Goal: Task Accomplishment & Management: Complete application form

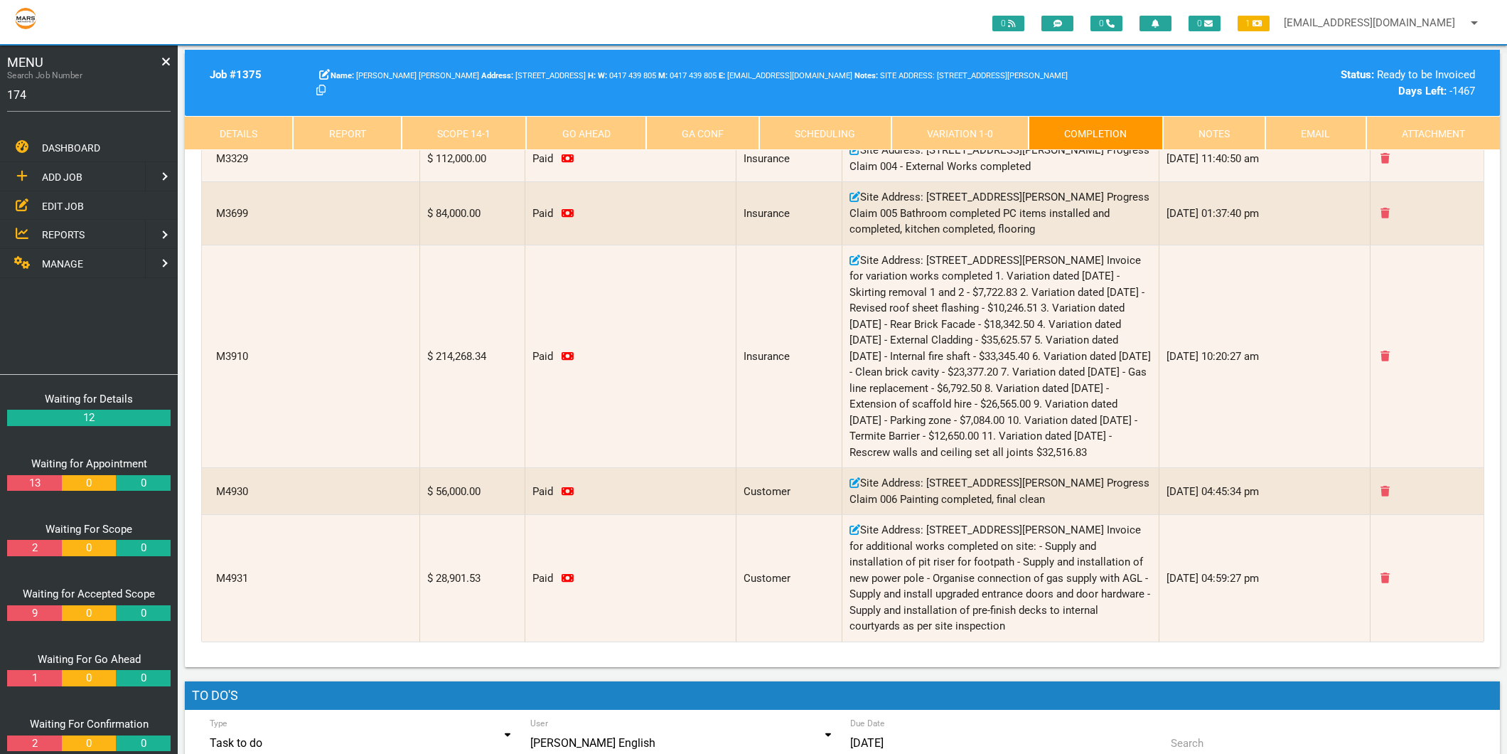
type input "1749"
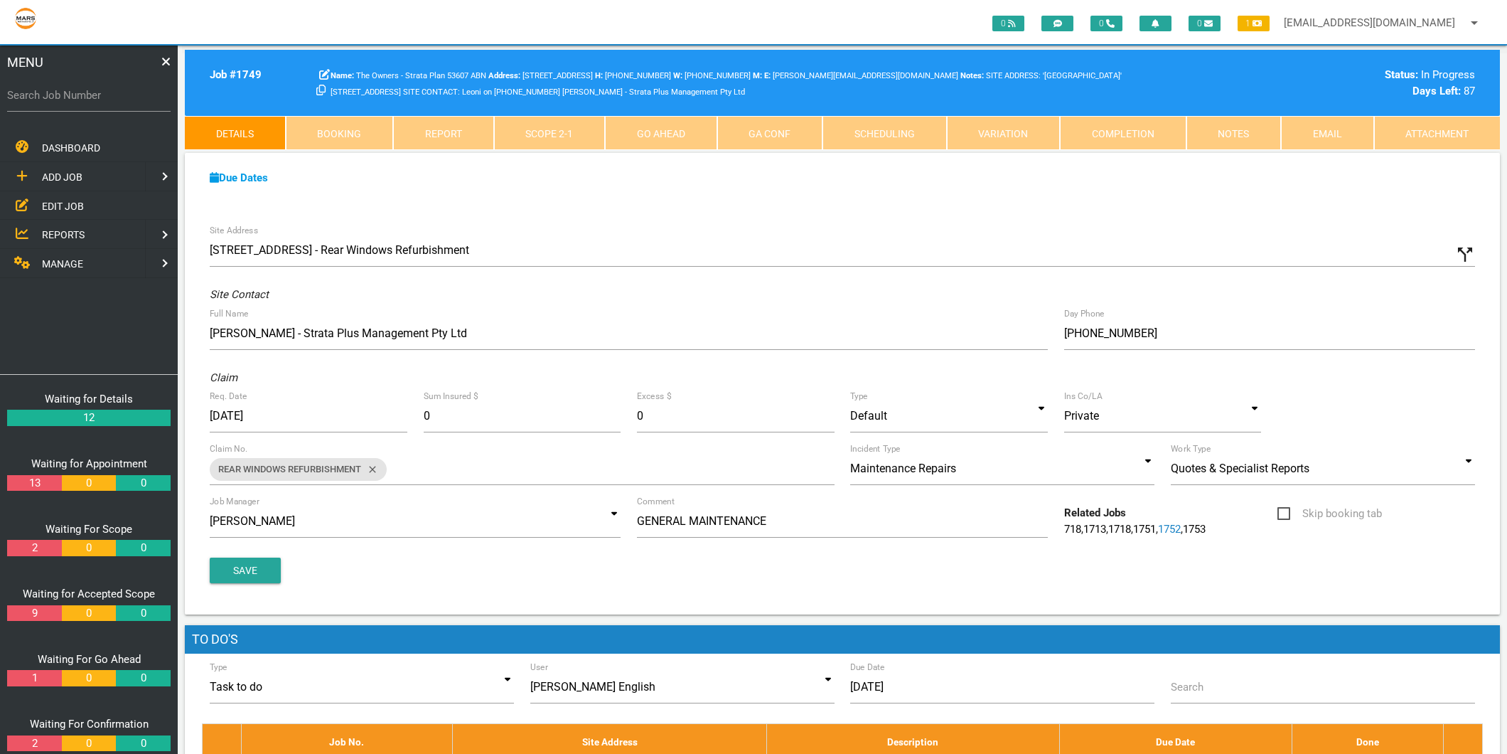
click at [93, 93] on label "Search Job Number" at bounding box center [88, 95] width 163 height 16
click at [93, 93] on input "Search Job Number" at bounding box center [88, 95] width 163 height 33
type input "1749"
click at [1140, 130] on link "Completion" at bounding box center [1123, 133] width 127 height 34
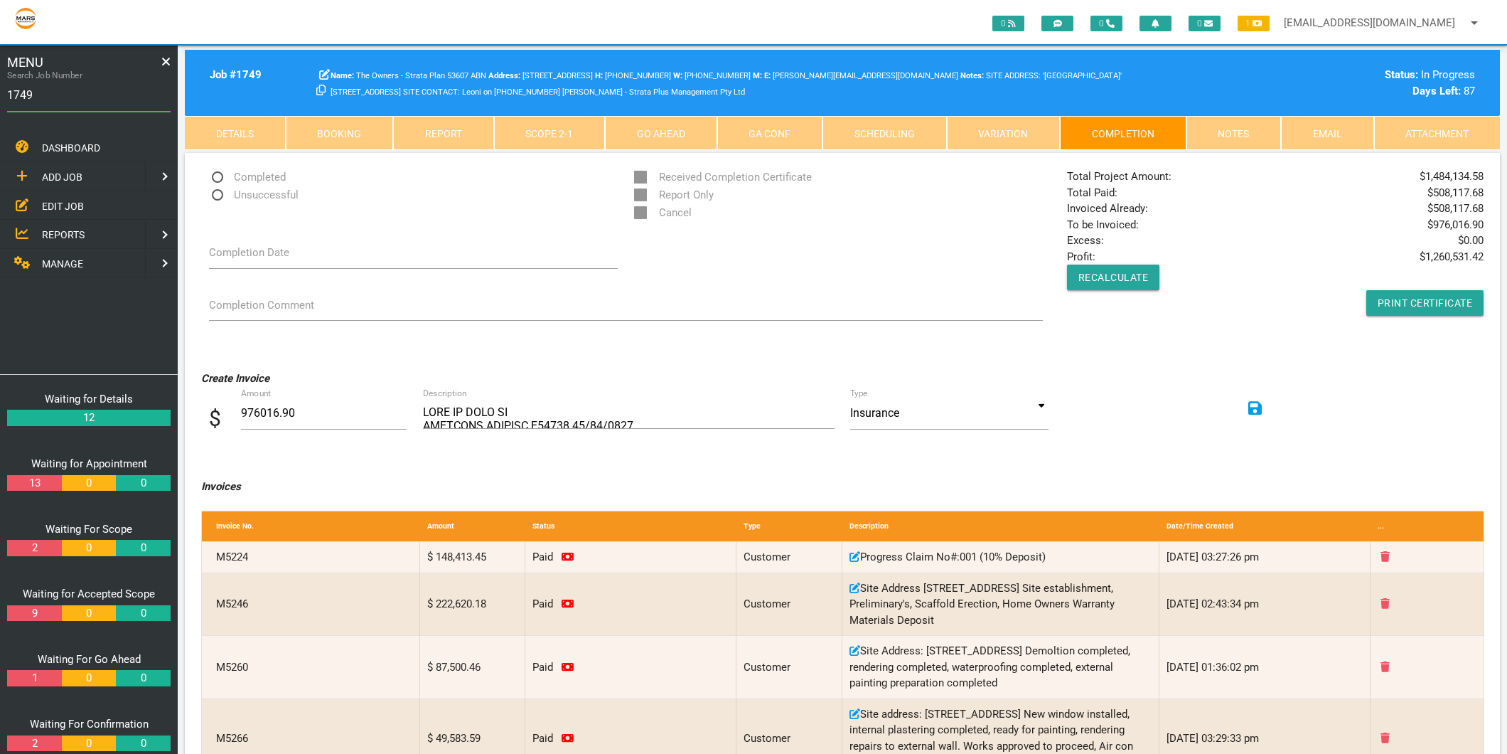
click at [557, 127] on link "Scope 2 - 1" at bounding box center [550, 133] width 112 height 34
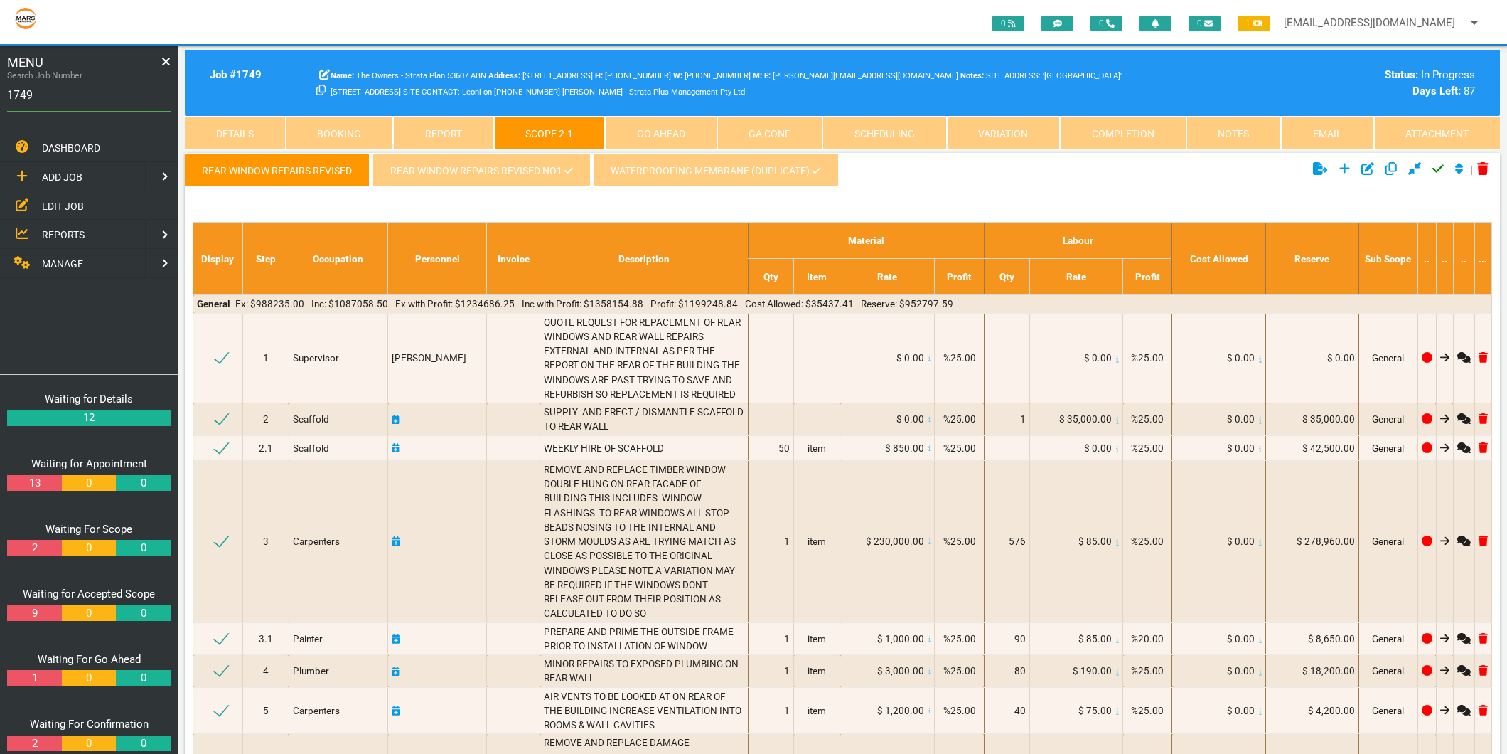
click at [550, 179] on link "REAR WINDOW REPAIRS REVISED NO1" at bounding box center [481, 170] width 218 height 34
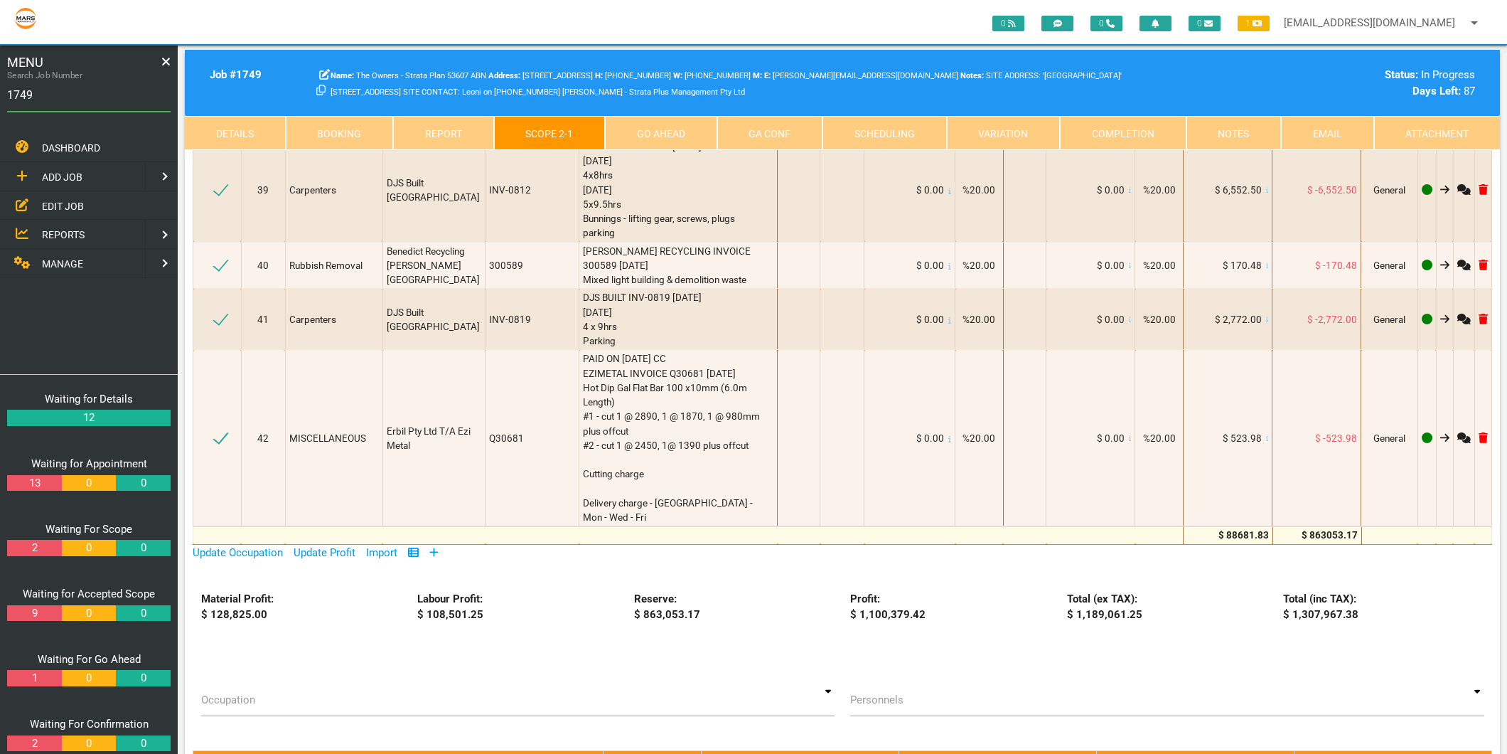
scroll to position [3712, 0]
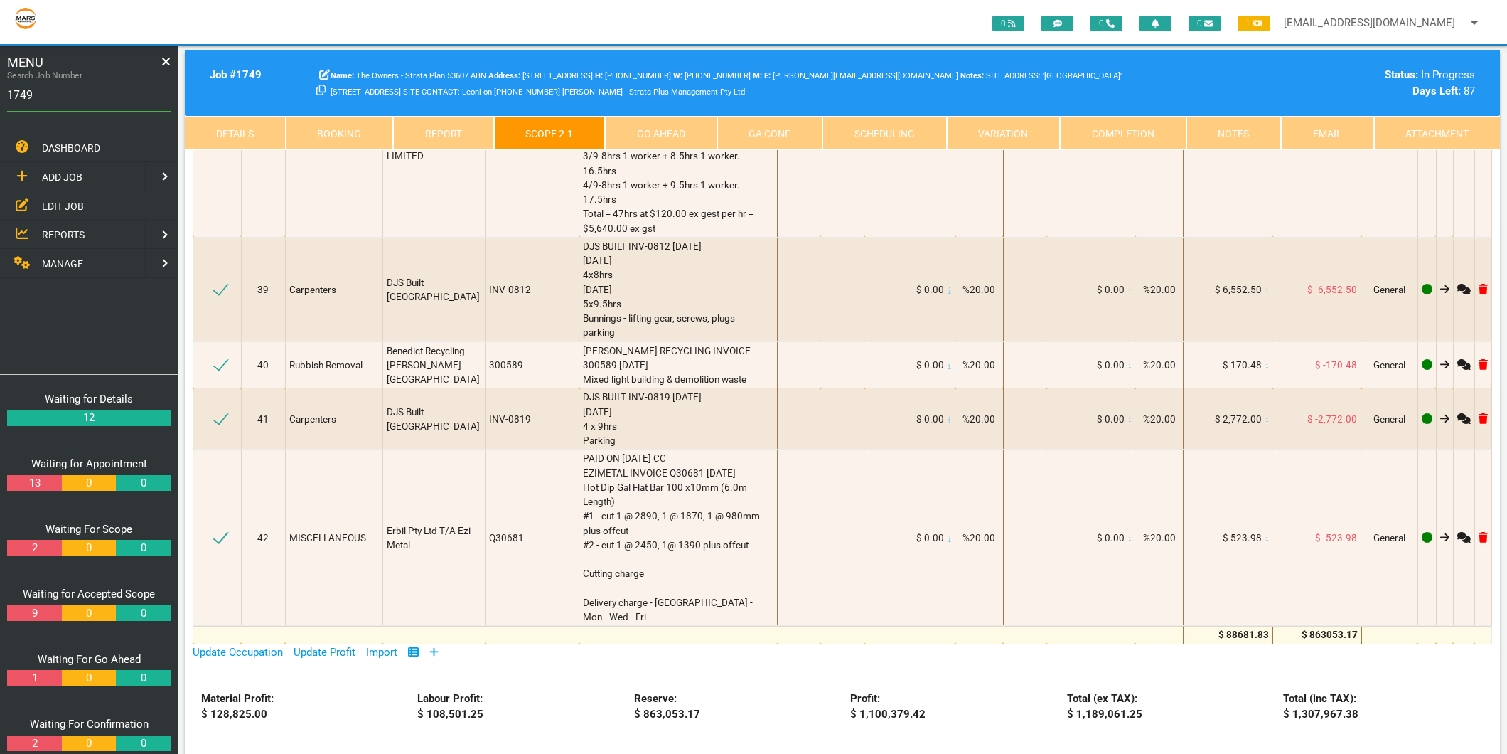
click at [436, 647] on icon at bounding box center [434, 651] width 9 height 9
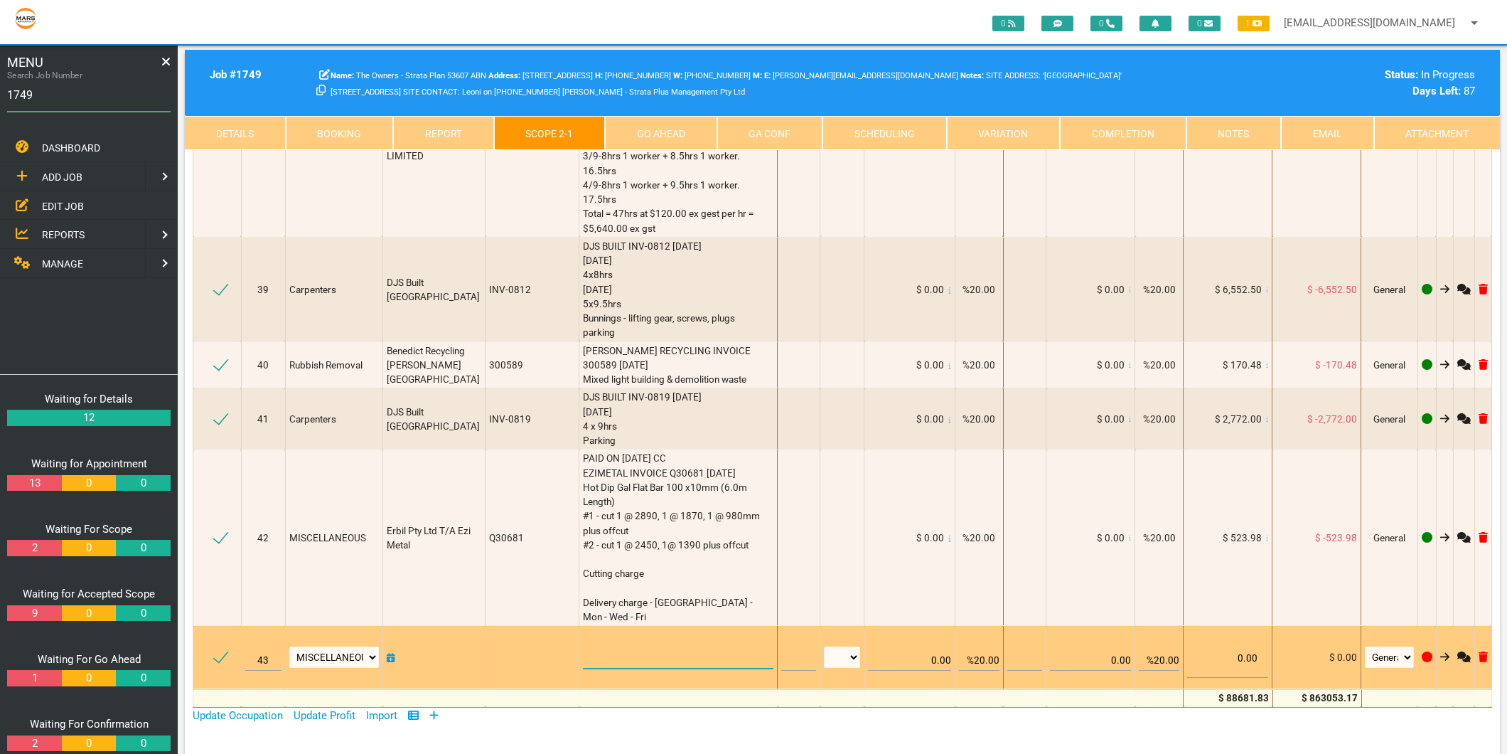
click at [592, 636] on textarea at bounding box center [678, 652] width 191 height 32
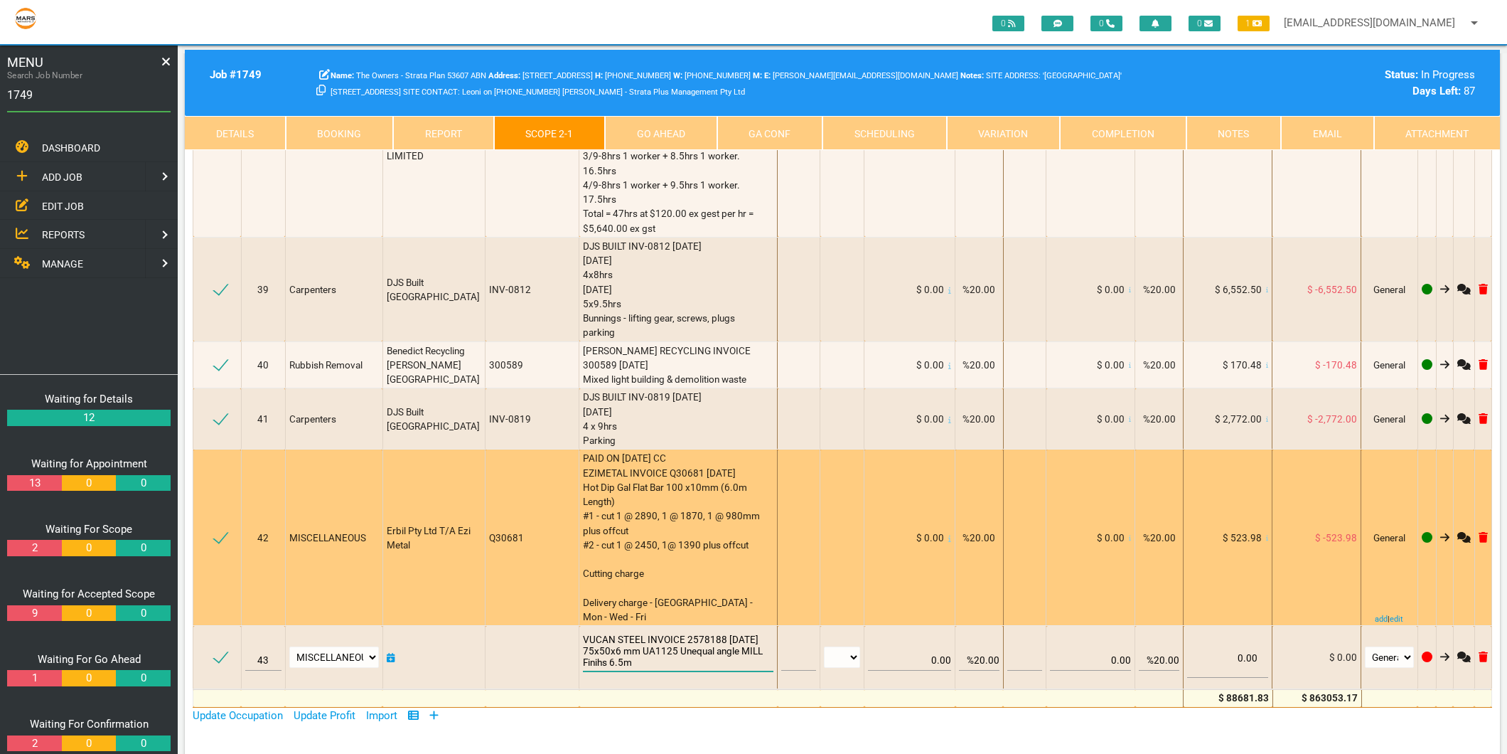
type textarea "VUCAN STEEL INVOICE 2578188 [DATE] 75x50x6 mm UA1125 Unequal angle MILL Finihs …"
click at [597, 510] on span "PAID ON [DATE] CC EZIMETAL INVOICE Q30681 [DATE] Hot Dip Gal Flat Bar 100 x10mm…" at bounding box center [672, 537] width 179 height 170
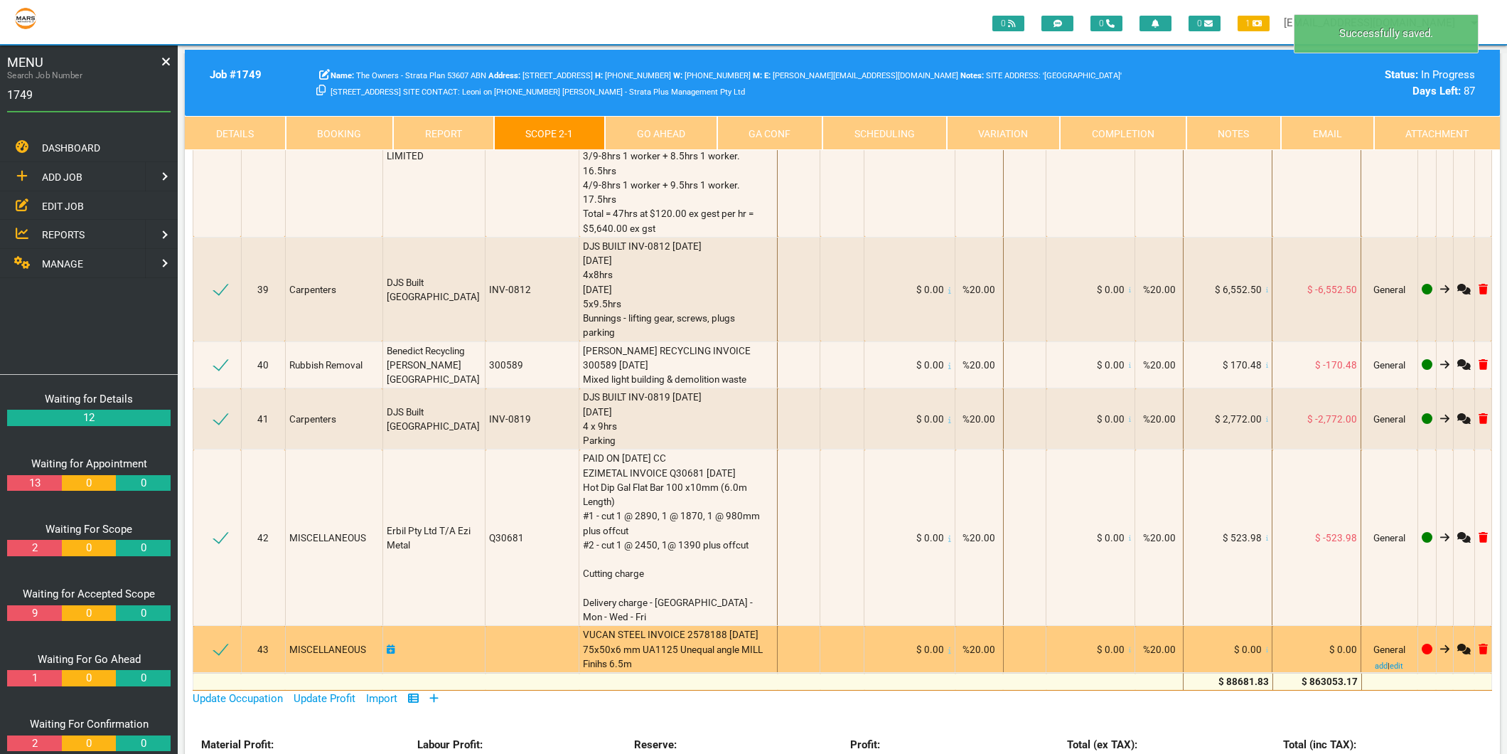
click at [1266, 646] on icon at bounding box center [1267, 649] width 3 height 6
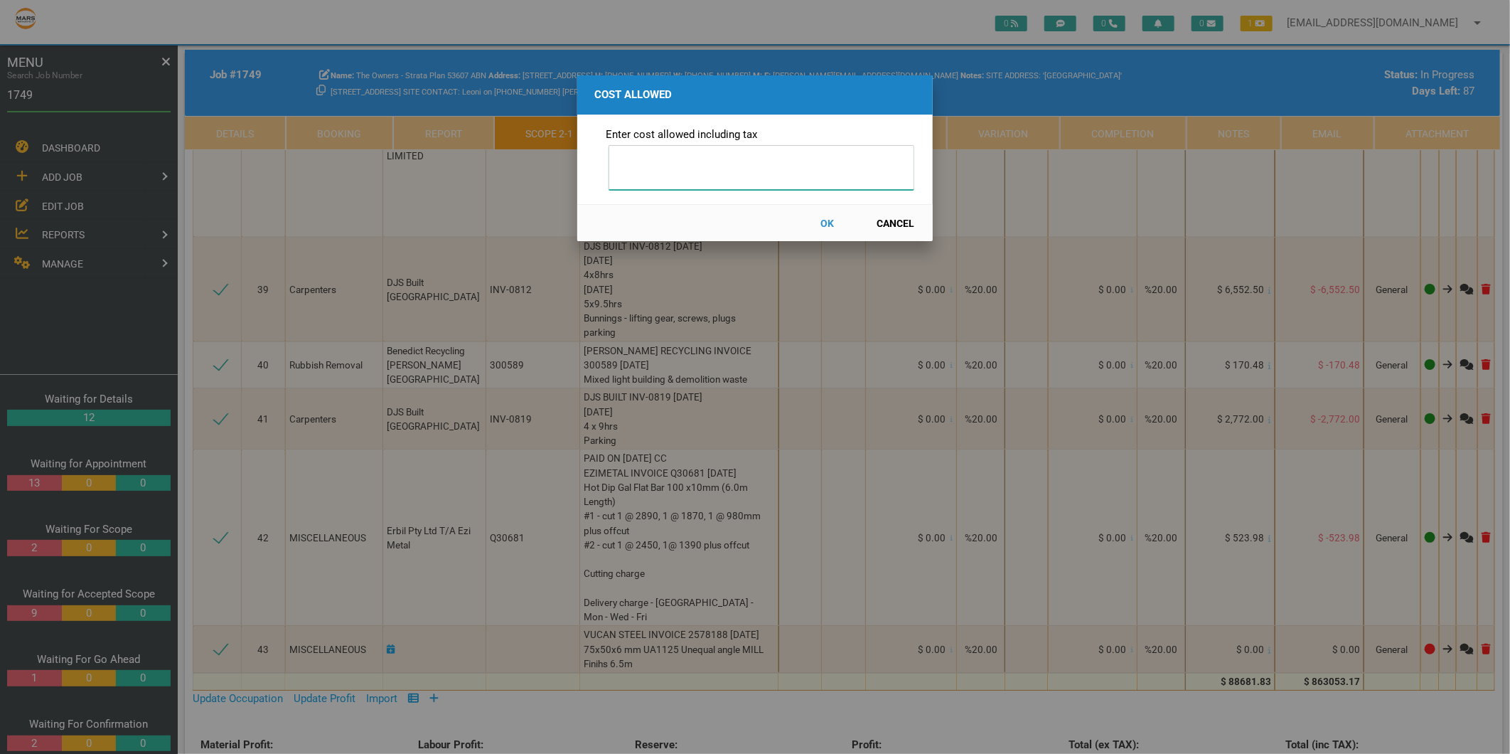
type input "6"
type input "362.89"
click at [827, 218] on button "OK" at bounding box center [827, 222] width 63 height 25
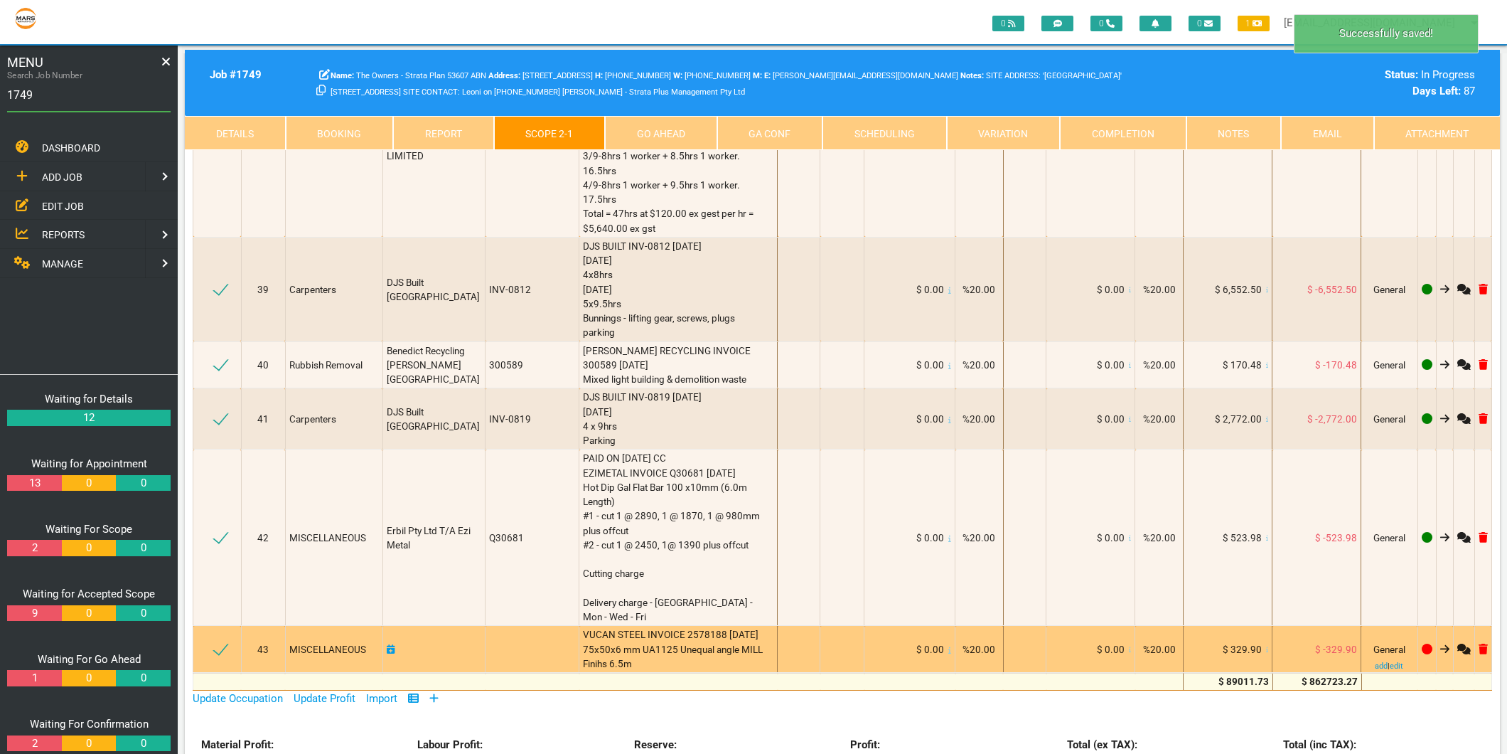
click at [394, 644] on icon at bounding box center [391, 649] width 9 height 10
select select "8"
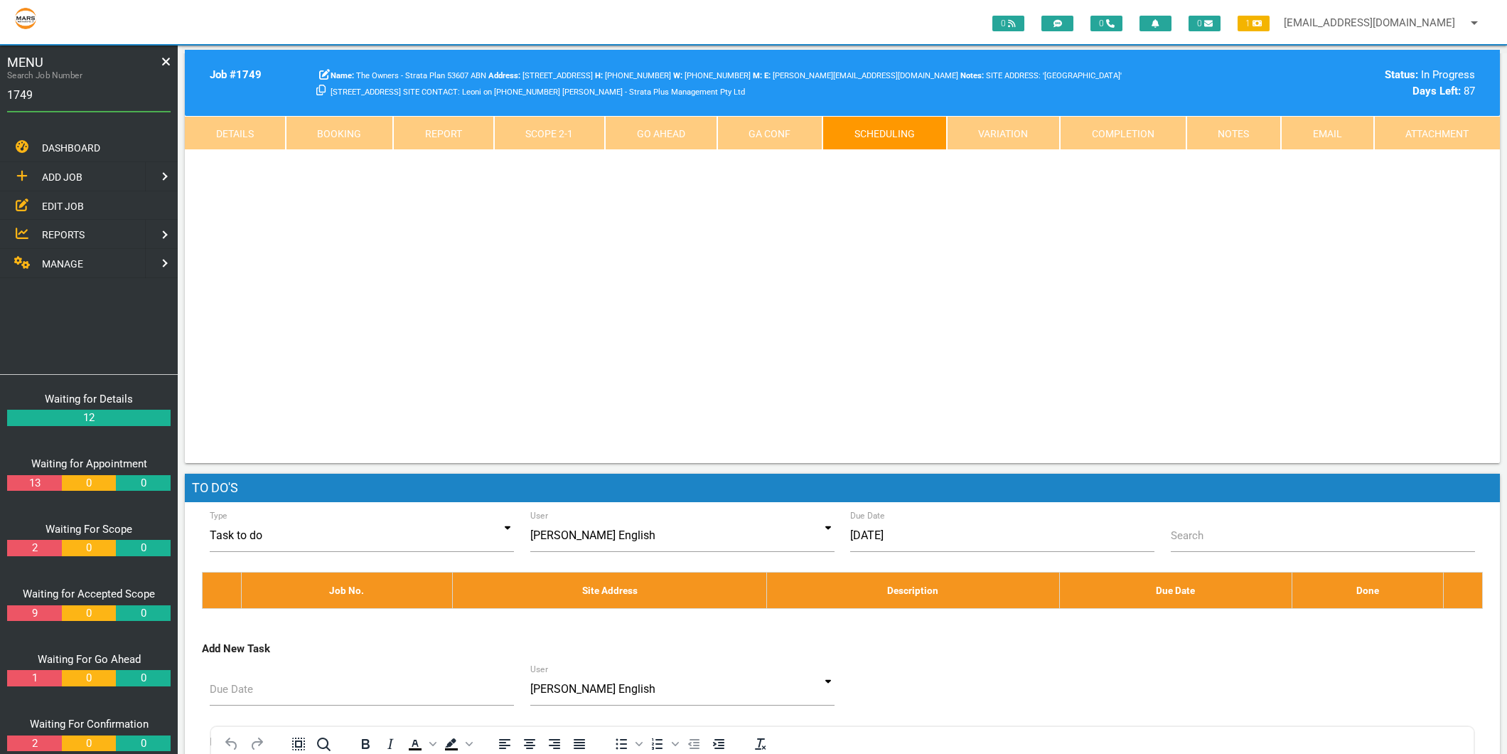
scroll to position [0, 0]
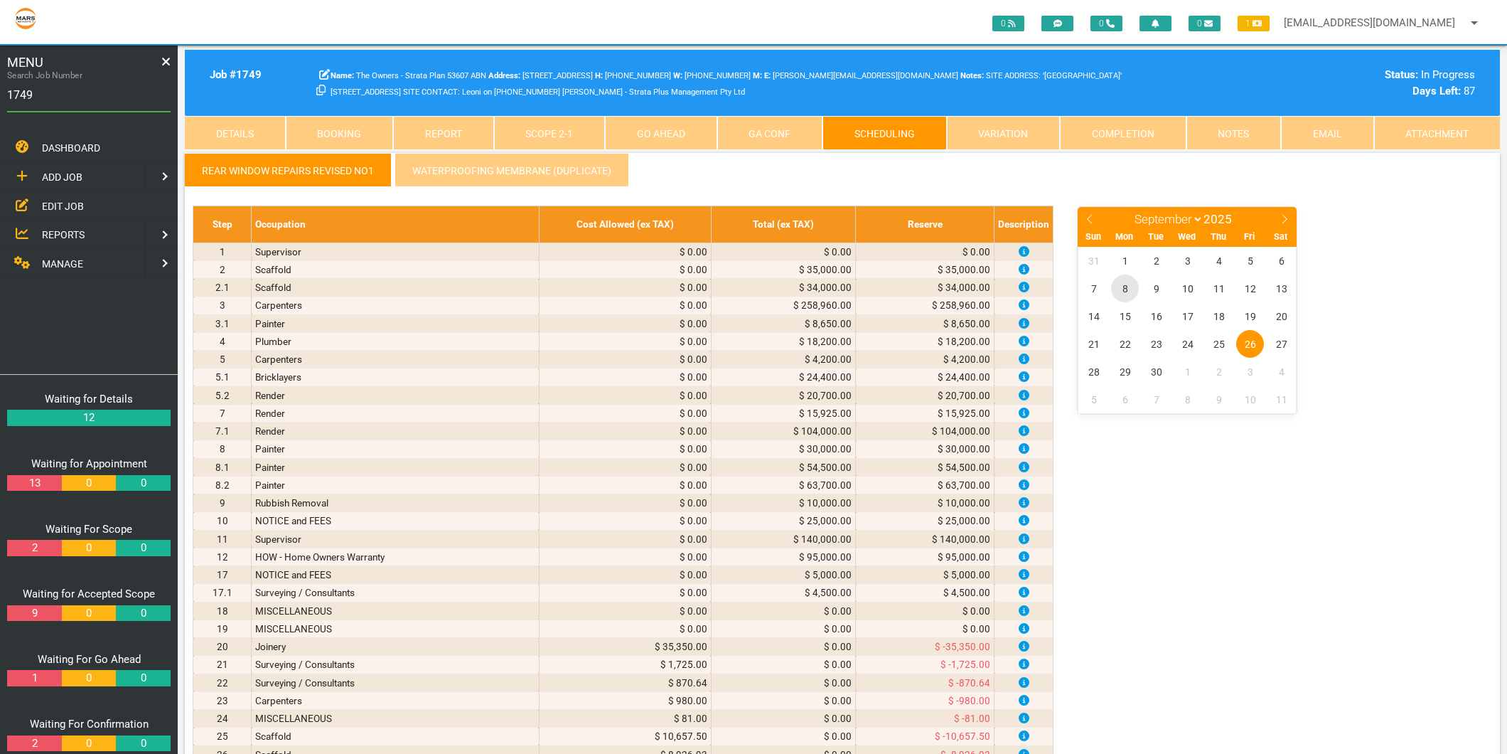
click at [1125, 286] on span "8" at bounding box center [1125, 288] width 28 height 28
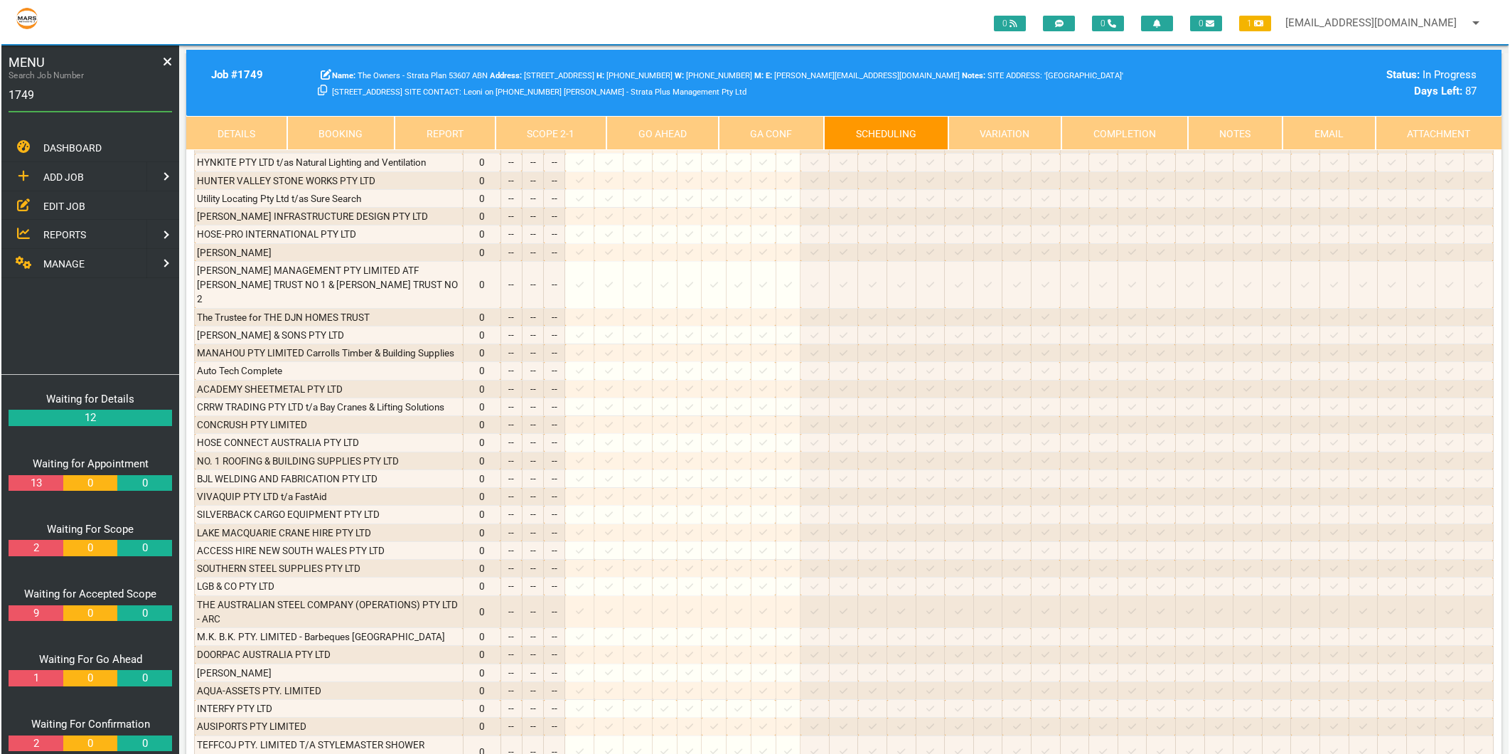
scroll to position [3159, 0]
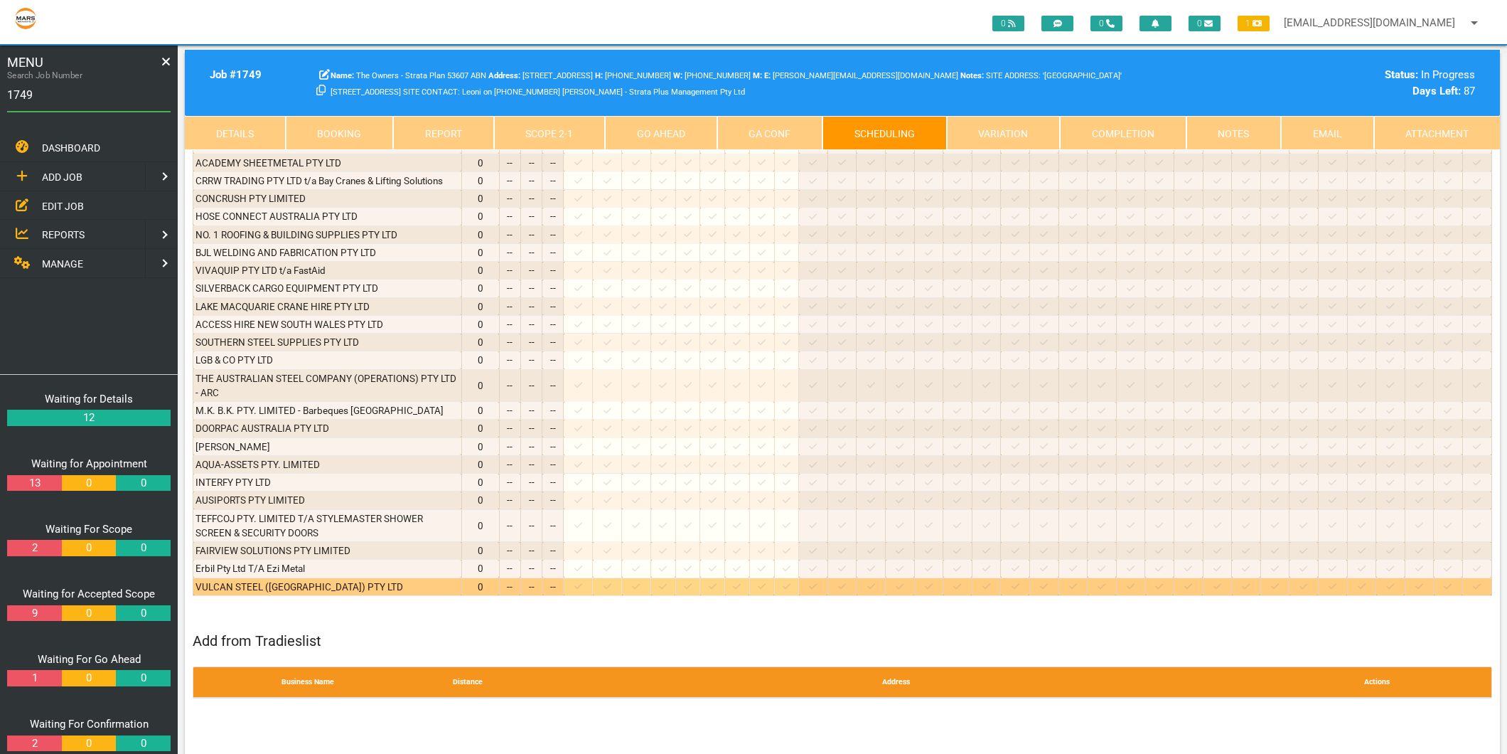
click at [582, 584] on icon at bounding box center [578, 587] width 8 height 6
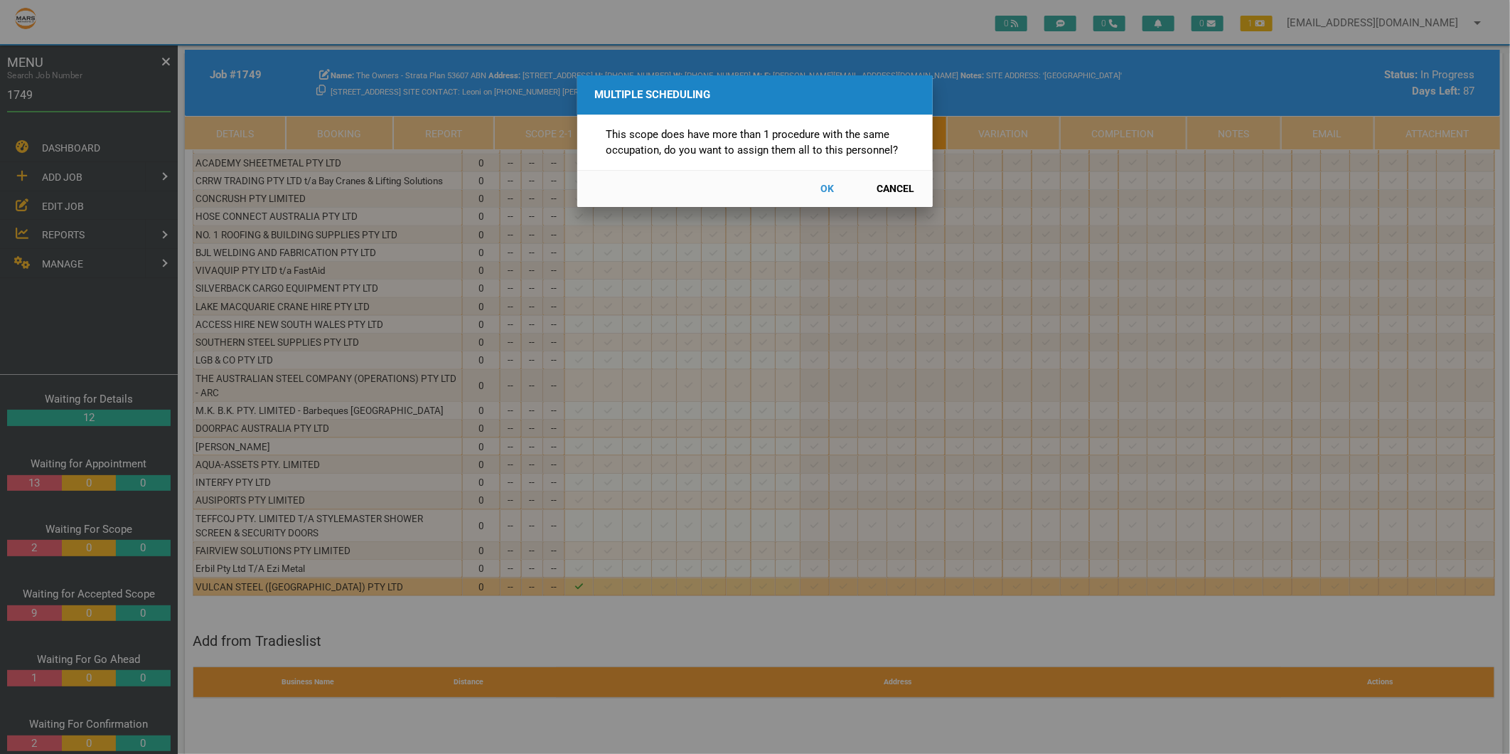
click at [908, 190] on button "Cancel" at bounding box center [895, 188] width 63 height 25
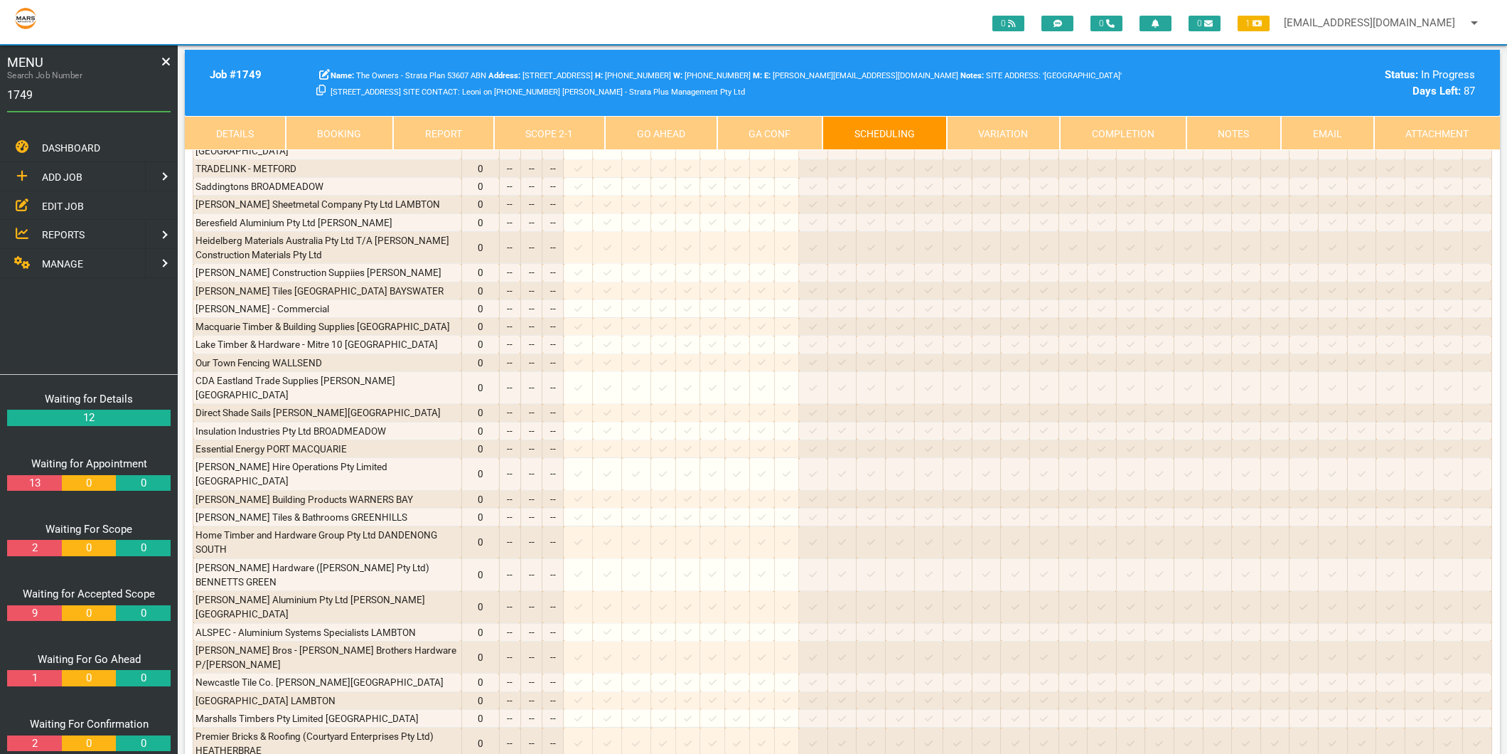
scroll to position [316, 0]
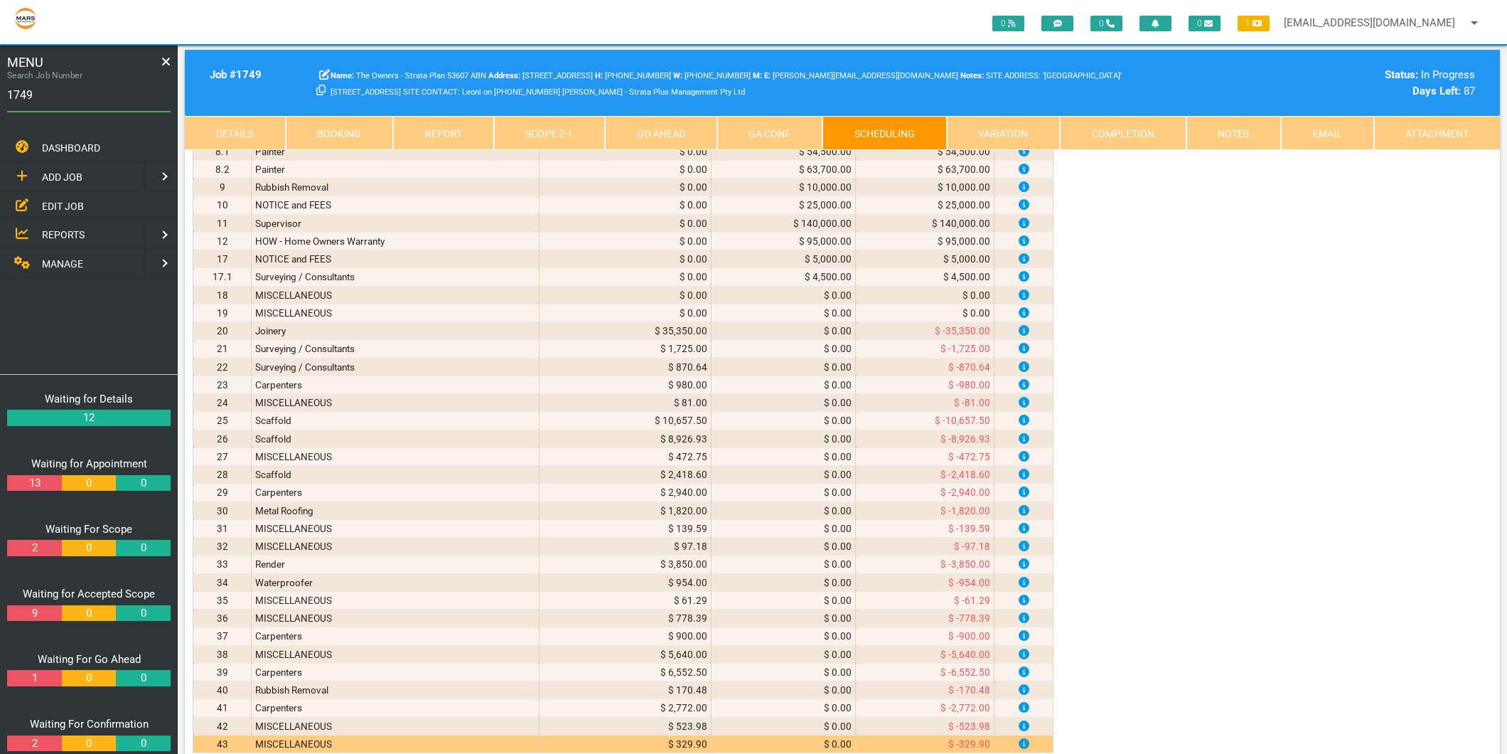
click at [546, 130] on link "Scope 2 - 1" at bounding box center [550, 133] width 112 height 34
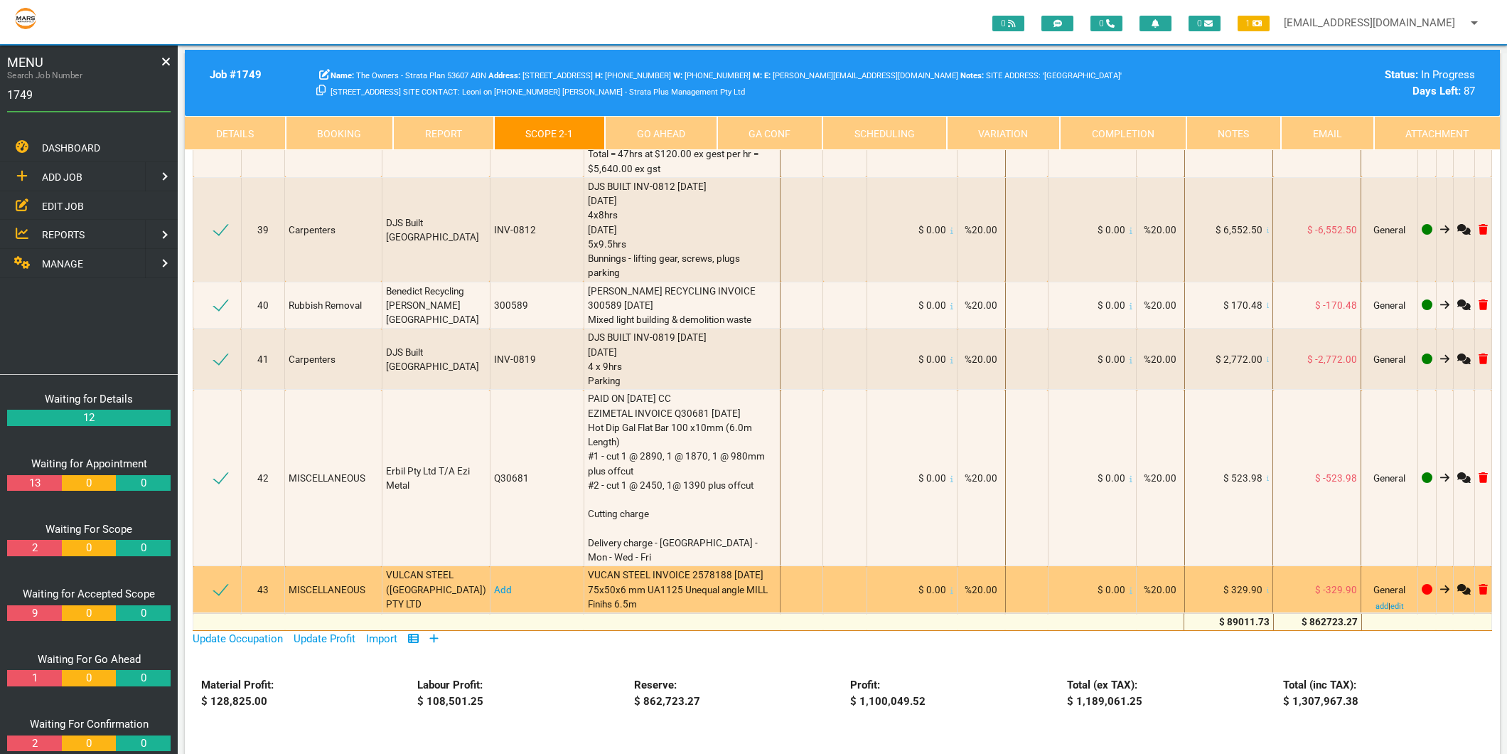
scroll to position [3791, 0]
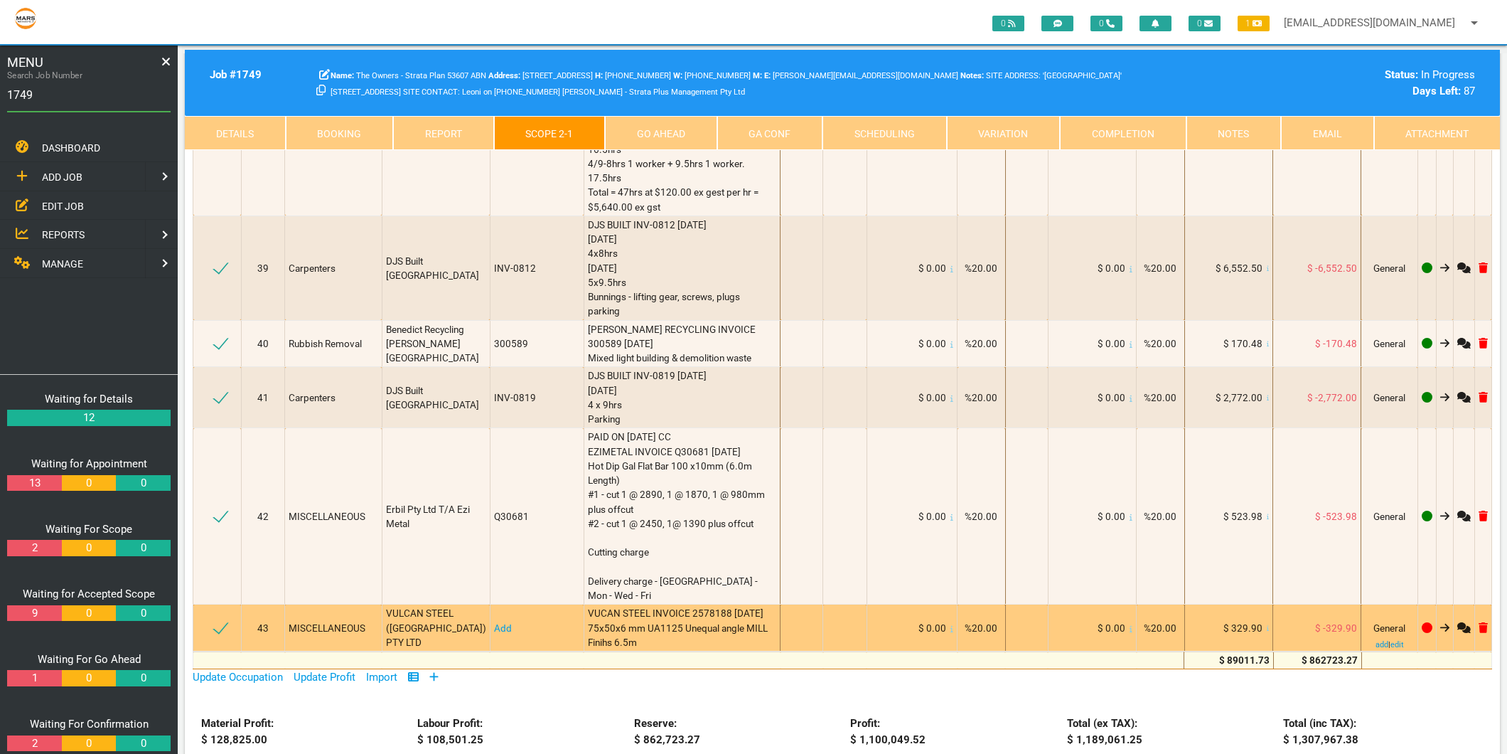
click at [500, 622] on link "Add" at bounding box center [503, 627] width 18 height 11
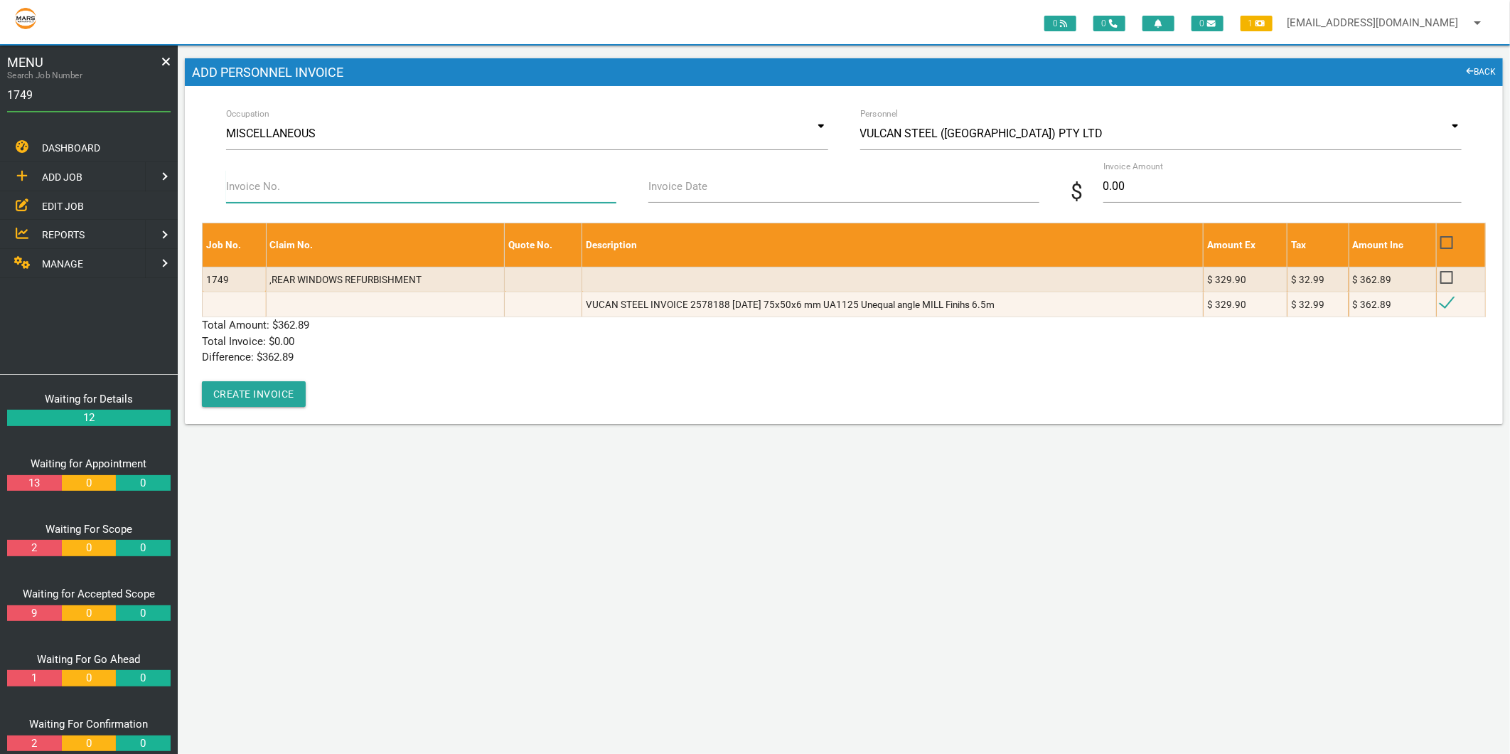
click at [321, 187] on input "Invoice No." at bounding box center [421, 186] width 390 height 33
type input "2578188"
click at [677, 179] on label "Invoice Date" at bounding box center [677, 186] width 59 height 16
click at [677, 179] on input "Invoice Date" at bounding box center [843, 186] width 390 height 33
click at [677, 181] on input "Invoice Date" at bounding box center [843, 186] width 390 height 33
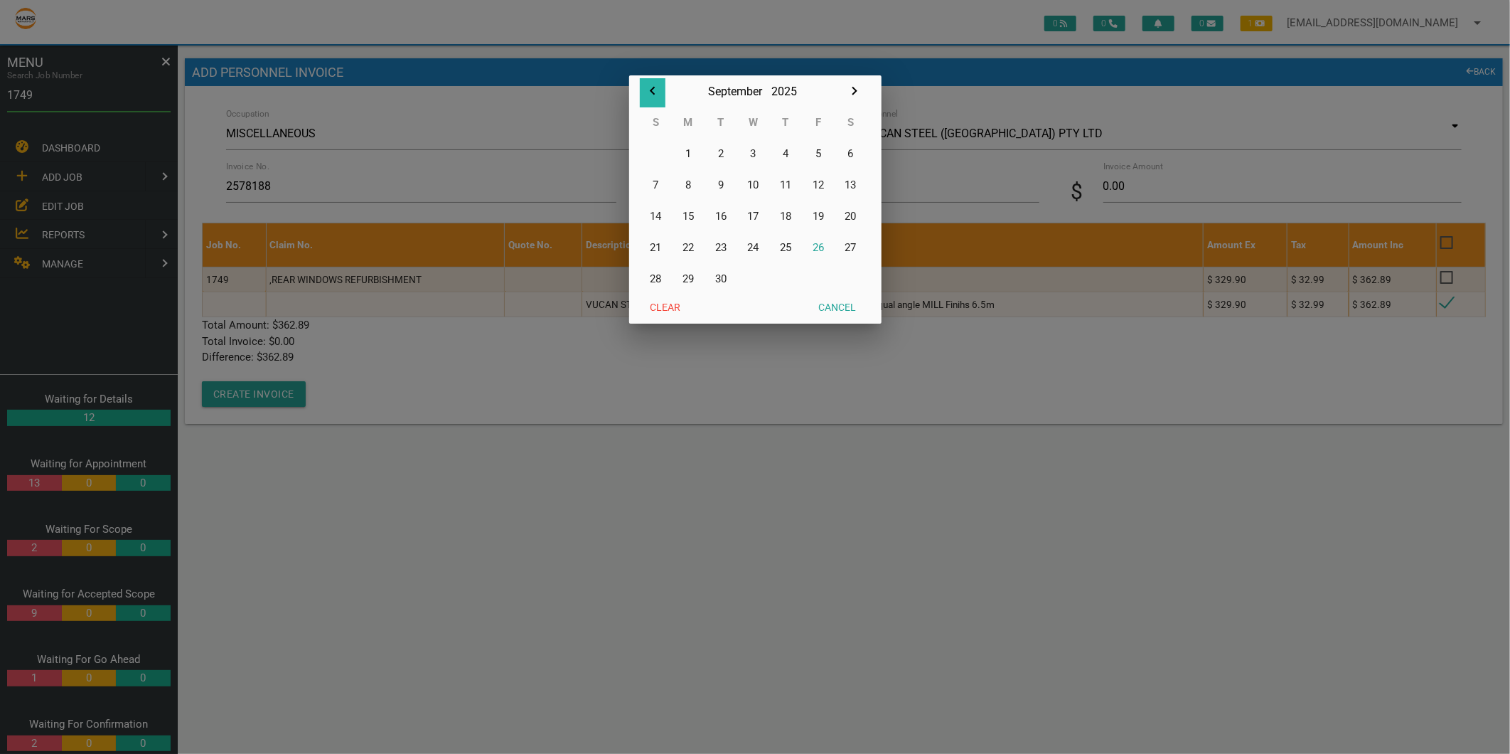
click at [651, 90] on icon "button" at bounding box center [652, 91] width 5 height 9
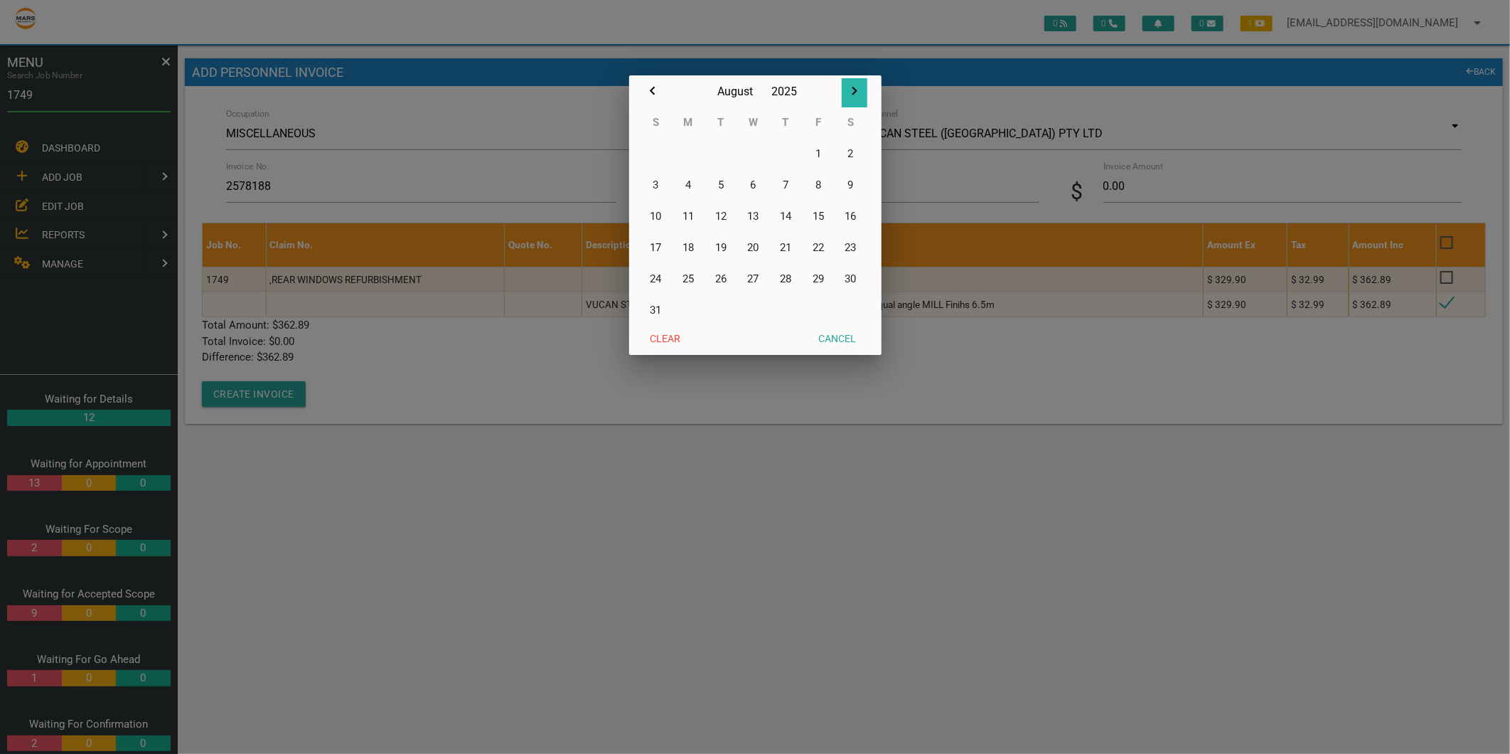
click at [852, 91] on icon "button" at bounding box center [854, 90] width 17 height 17
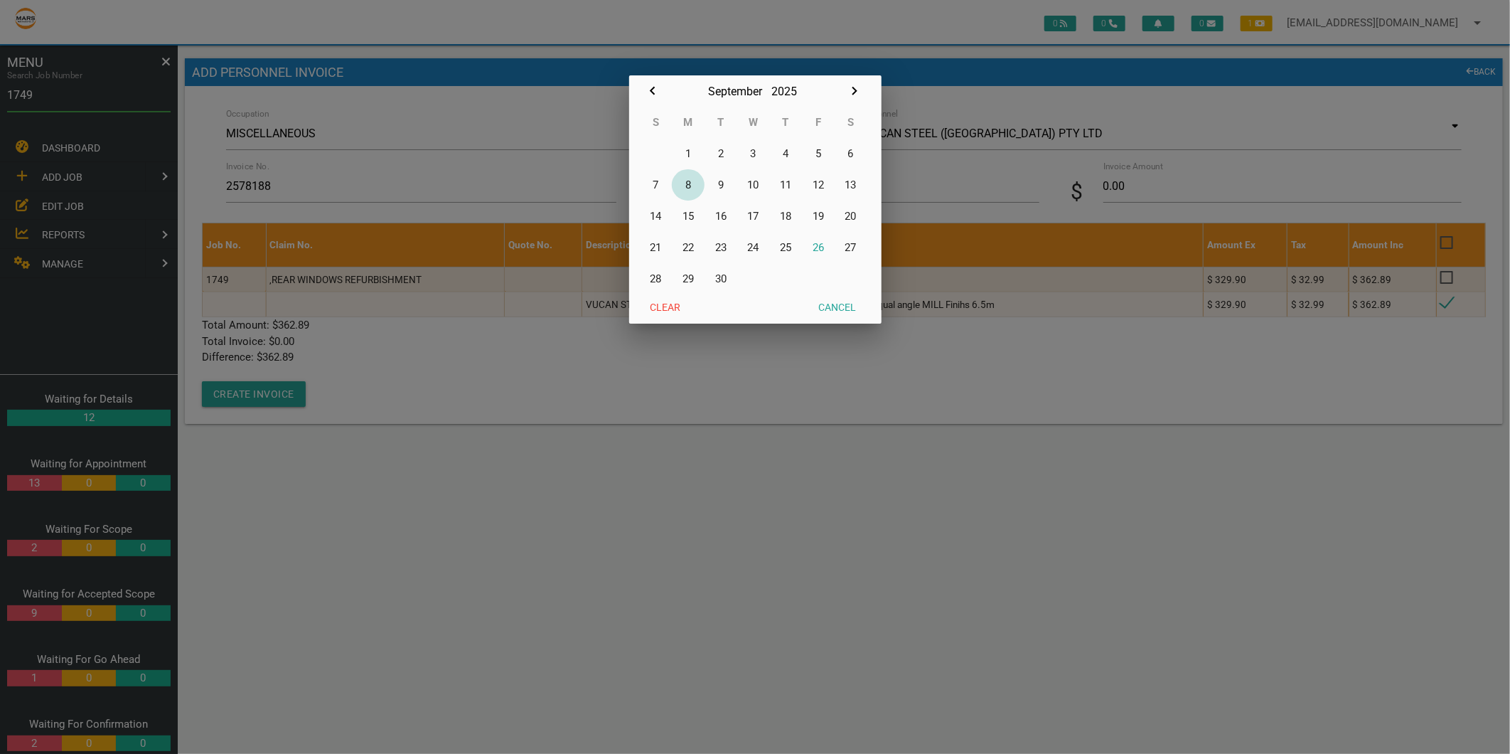
click at [688, 190] on button "8" at bounding box center [688, 184] width 33 height 31
type input "[DATE]"
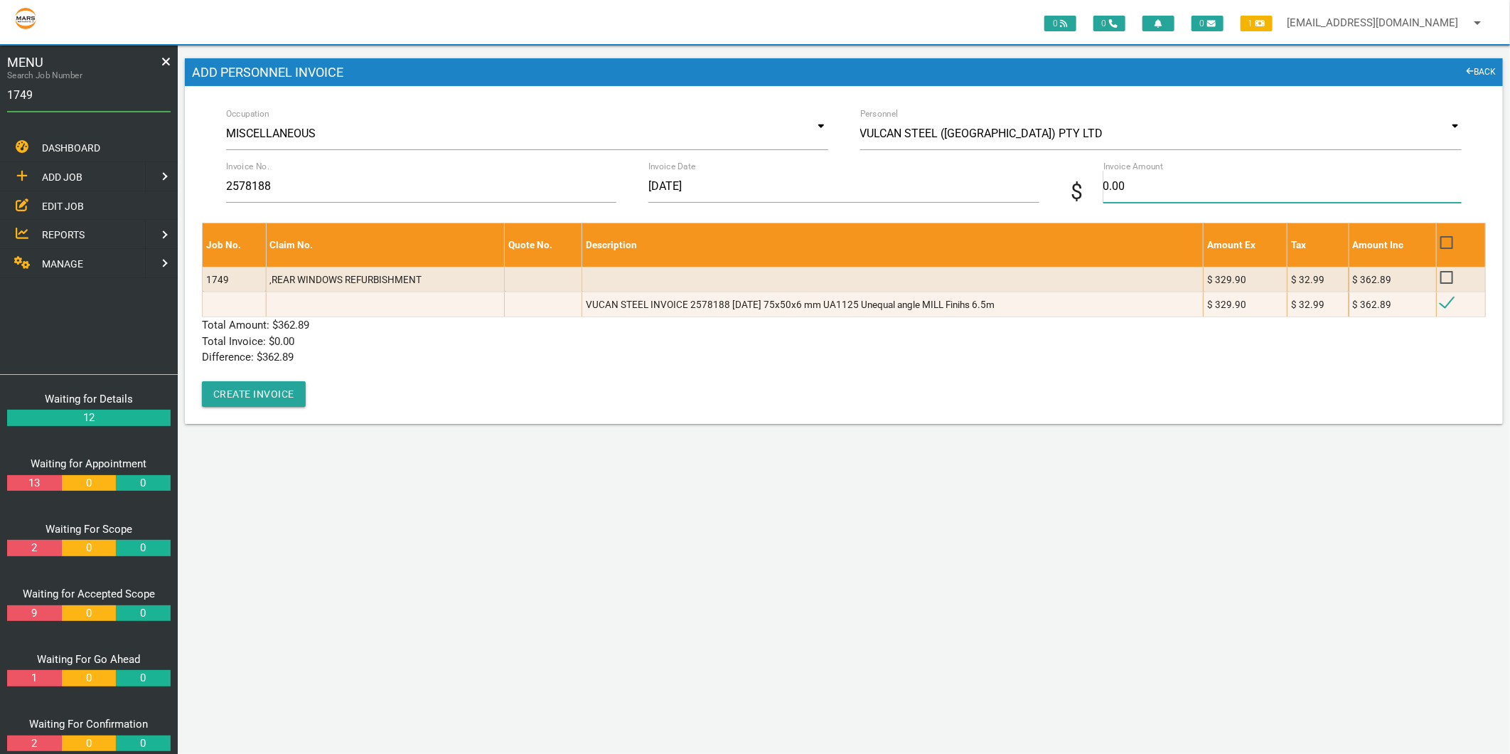
click at [1136, 190] on input "0.00" at bounding box center [1282, 186] width 358 height 33
type input "362.89"
click at [370, 353] on p "Difference: $ 362.89" at bounding box center [844, 357] width 1284 height 16
click at [260, 395] on button "Create Invoice" at bounding box center [254, 394] width 104 height 26
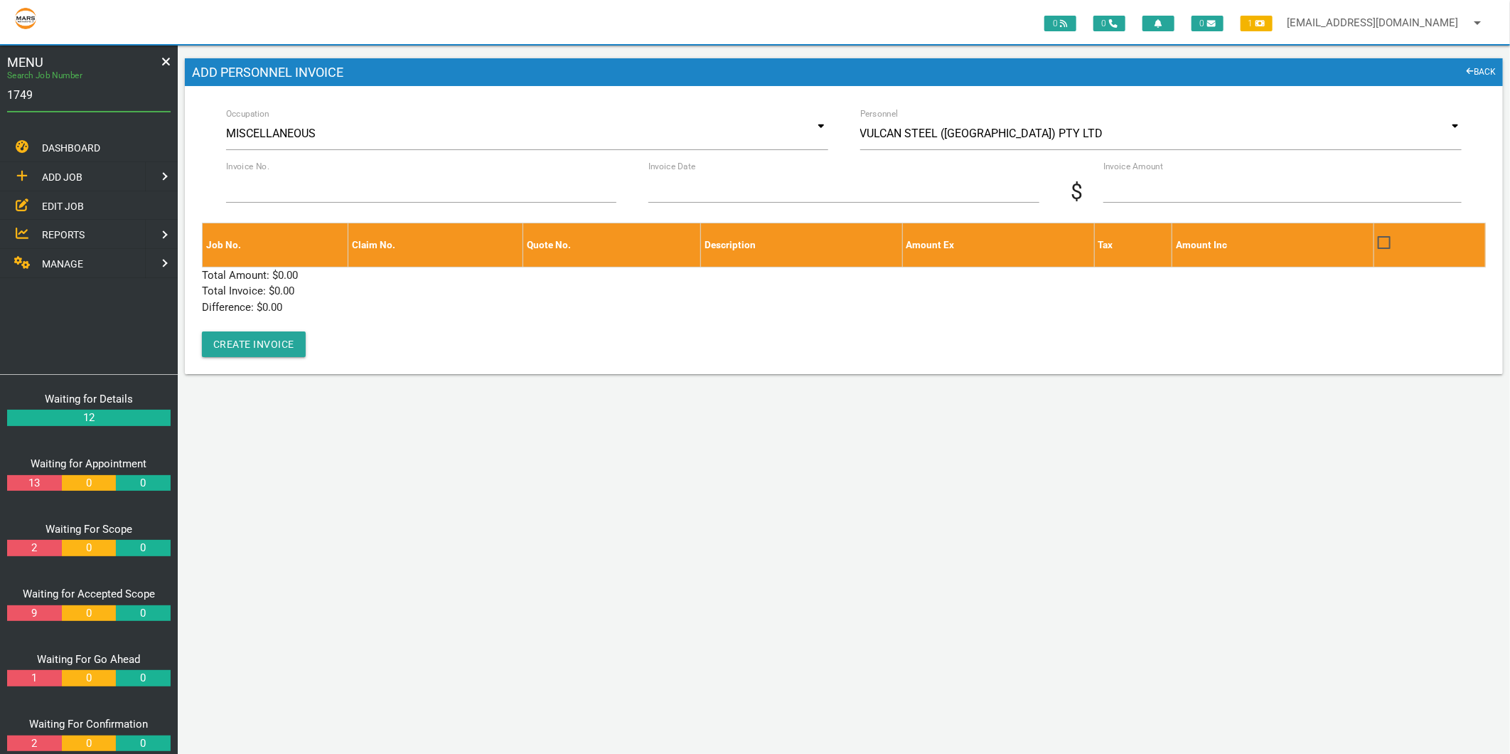
click at [73, 95] on input "1749" at bounding box center [88, 95] width 163 height 33
click at [63, 204] on span "EDIT JOB" at bounding box center [63, 205] width 42 height 11
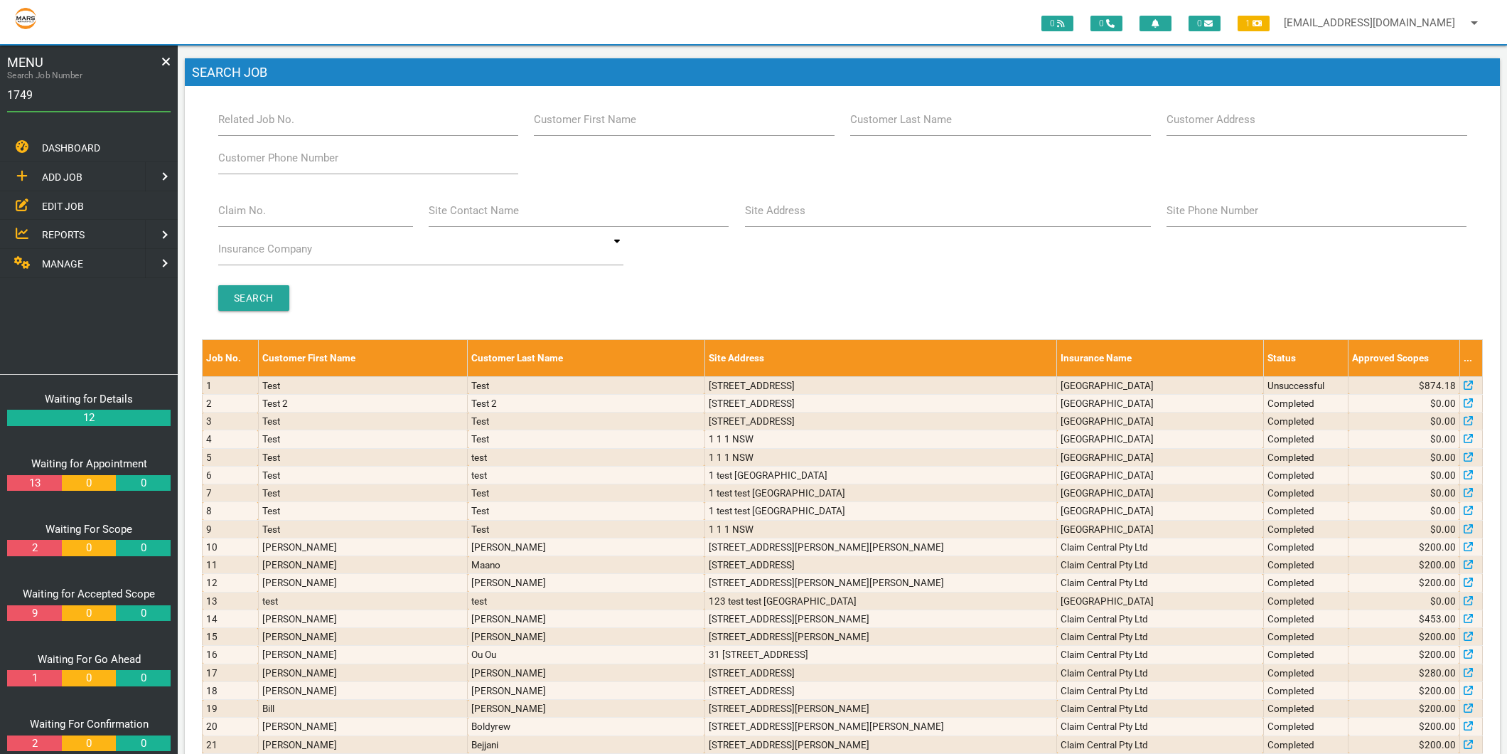
click at [261, 214] on label "Claim No." at bounding box center [242, 211] width 48 height 16
click at [261, 214] on input "Claim No." at bounding box center [315, 210] width 195 height 33
type input "villa 22"
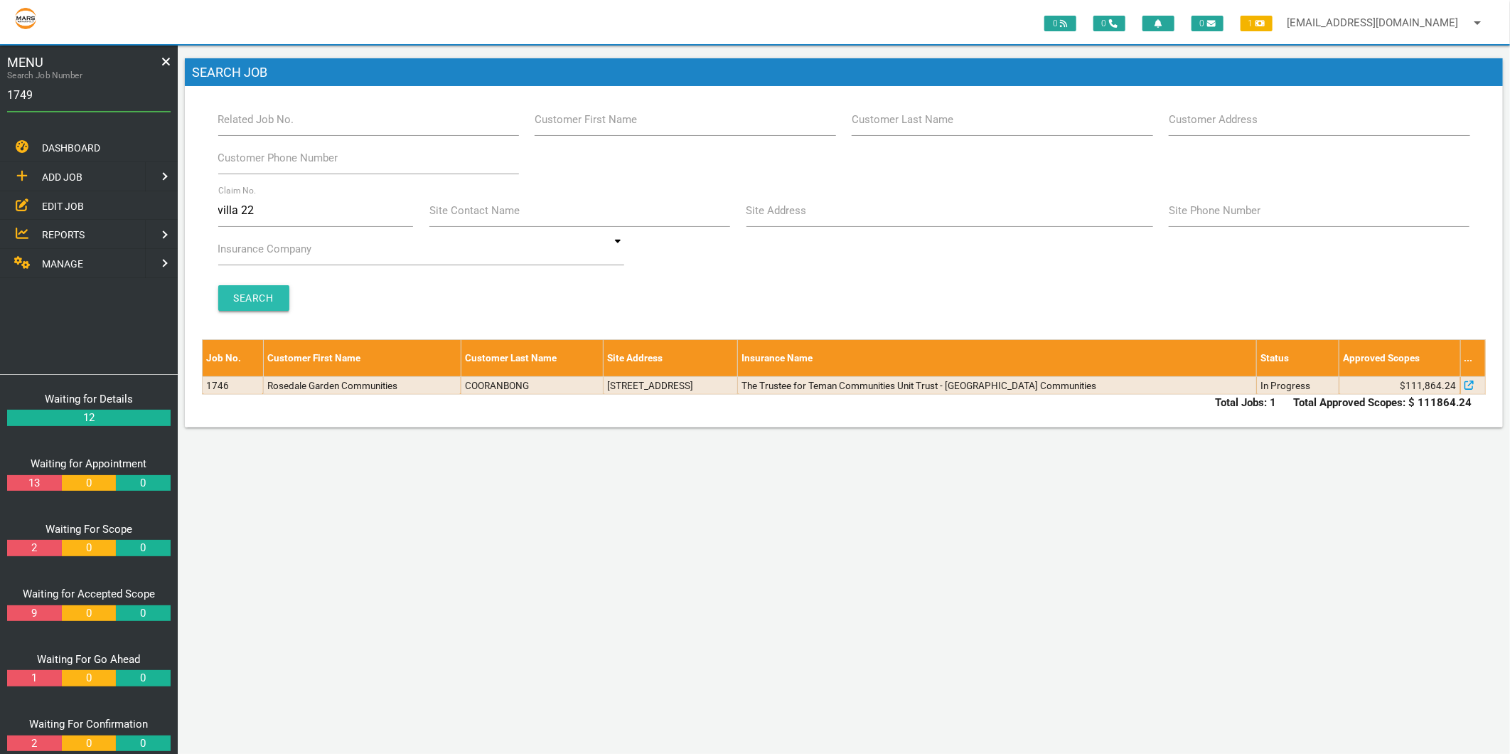
click at [267, 299] on input "Search" at bounding box center [253, 298] width 71 height 26
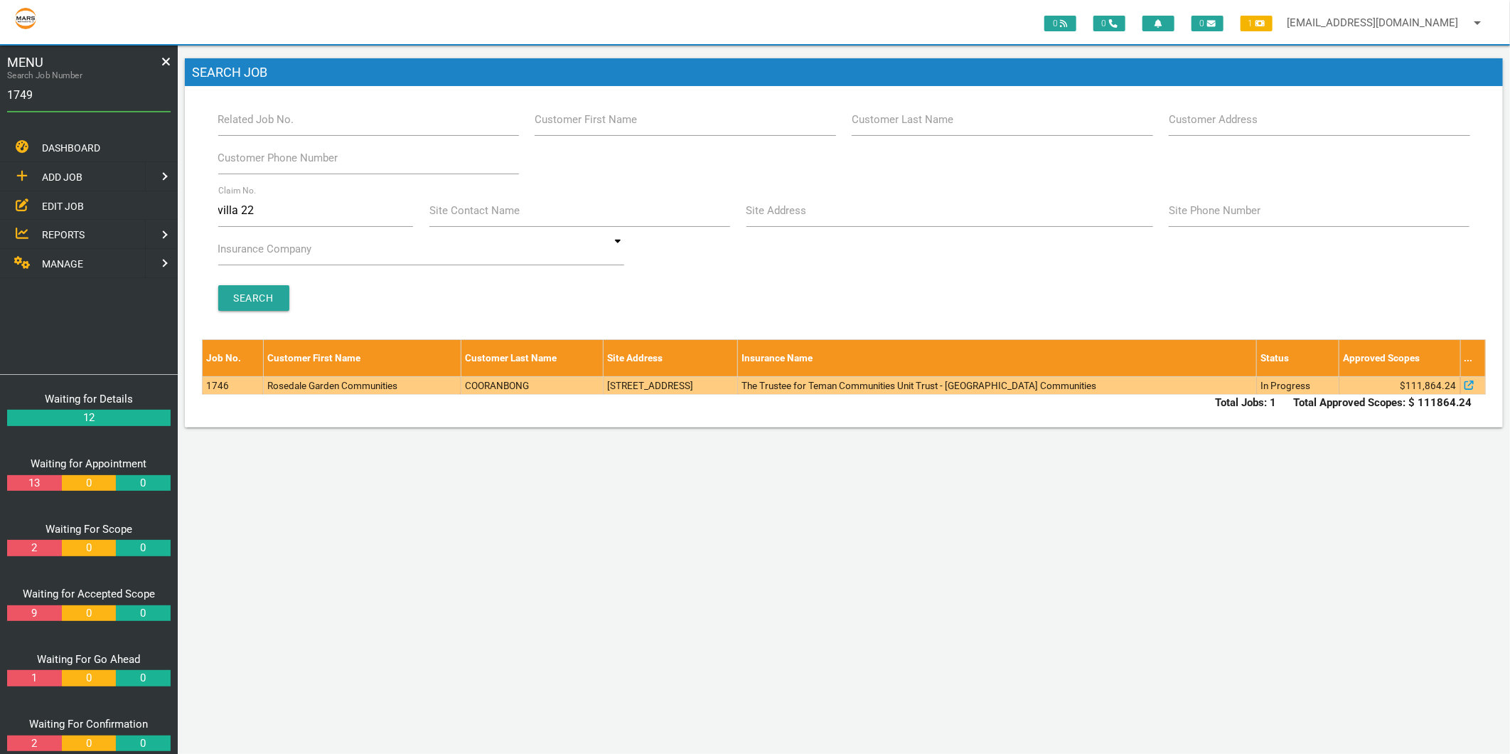
click at [232, 385] on td "1746" at bounding box center [233, 385] width 61 height 18
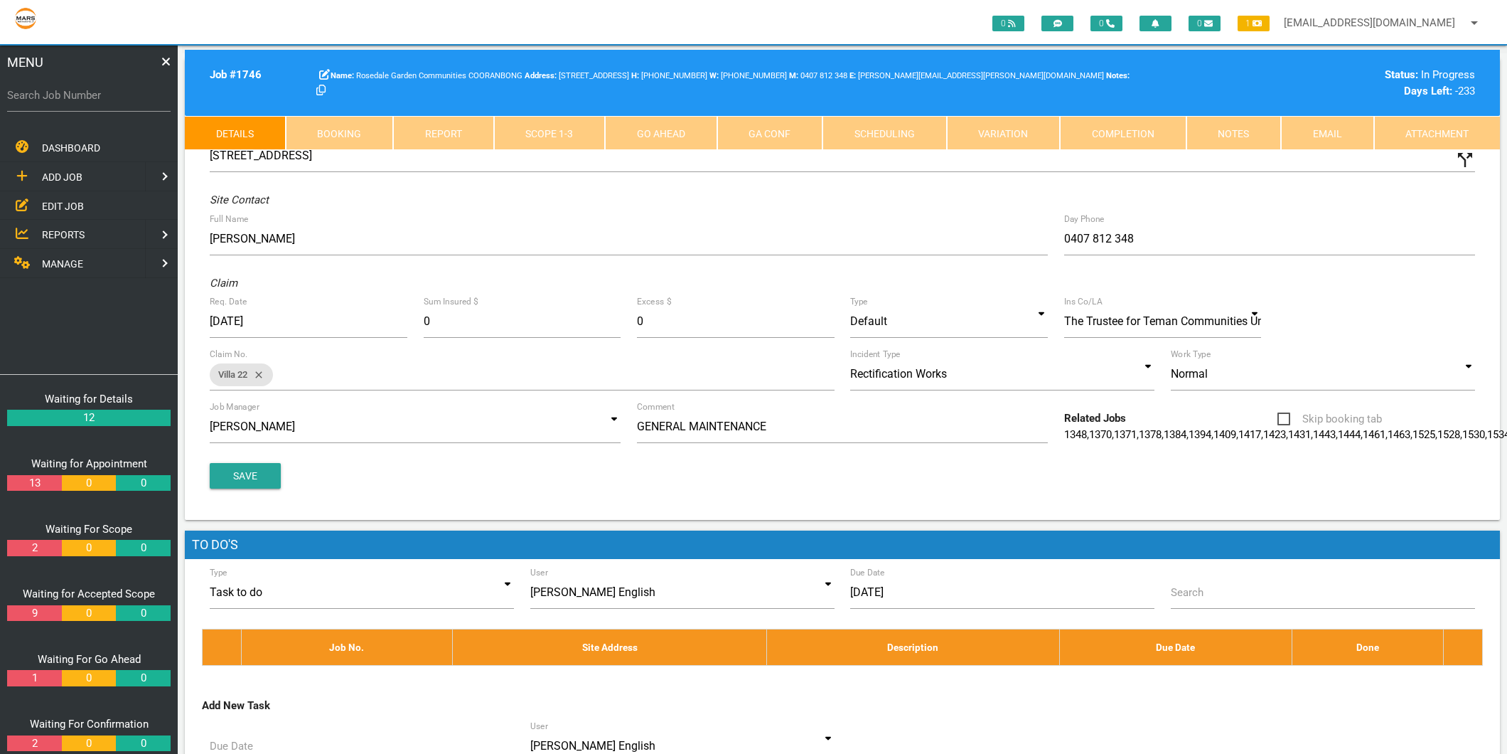
click at [557, 139] on link "Scope 1 - 3" at bounding box center [550, 133] width 112 height 34
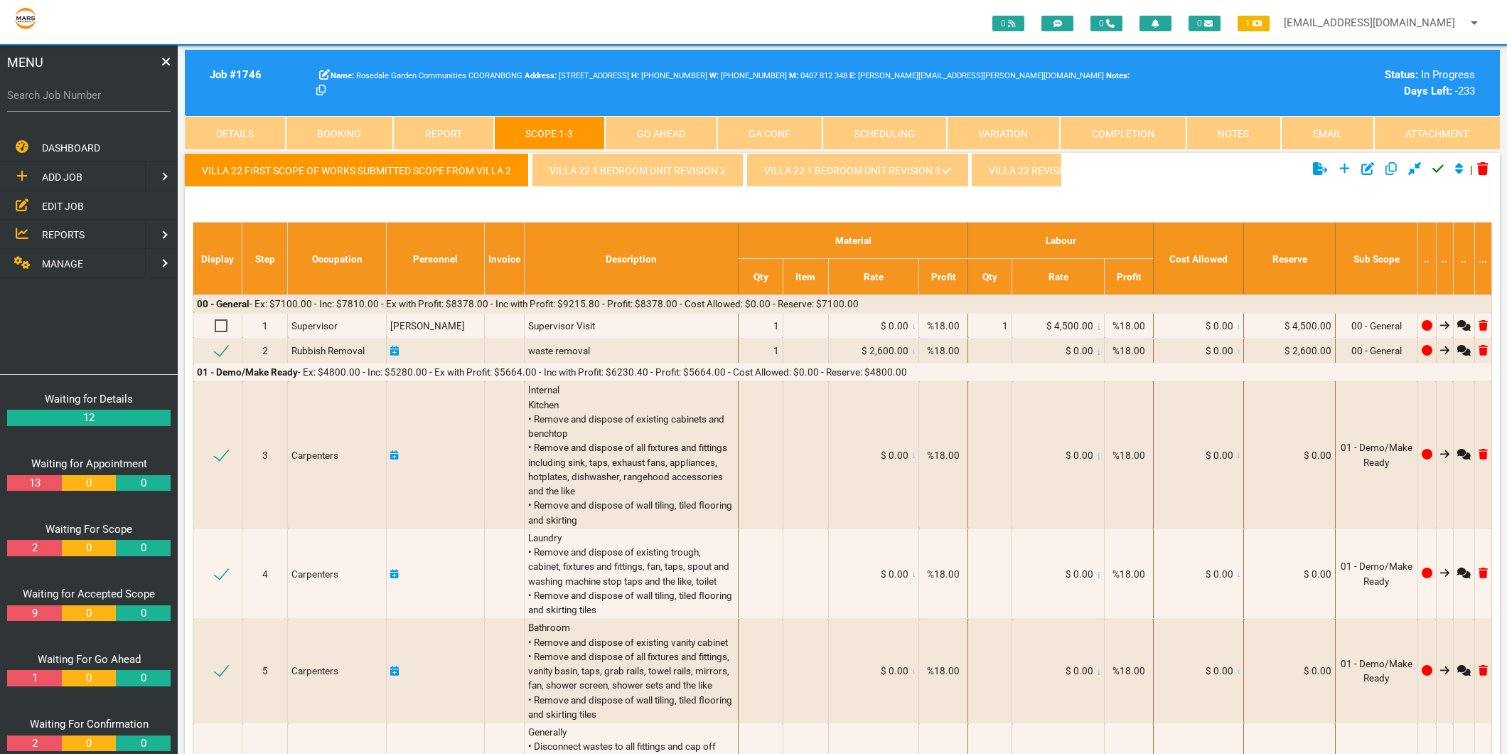
scroll to position [0, 68]
click at [704, 167] on link "Villa 22 1 Bedroom Unit revision 3" at bounding box center [789, 170] width 222 height 34
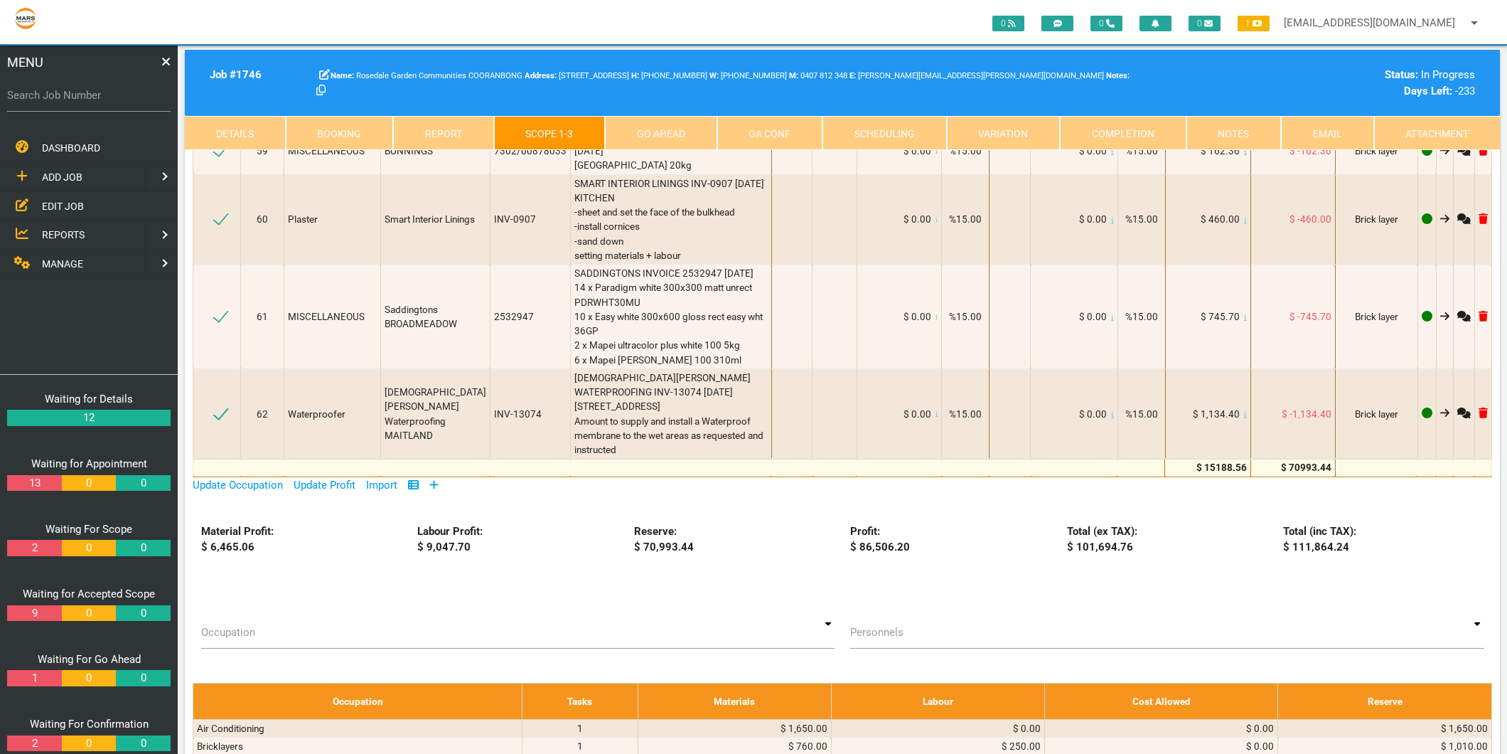
scroll to position [7898, 0]
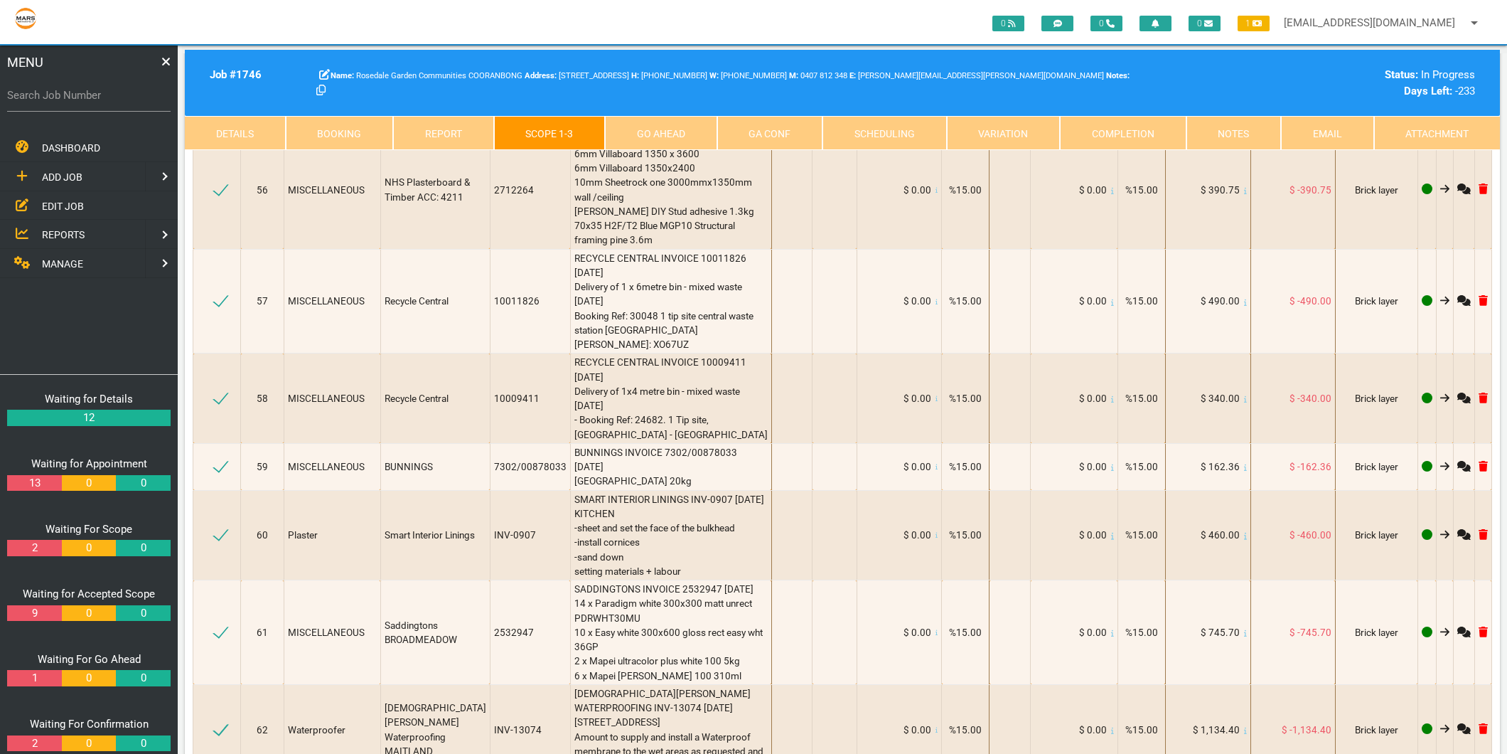
select select "MISCELLANEOUS"
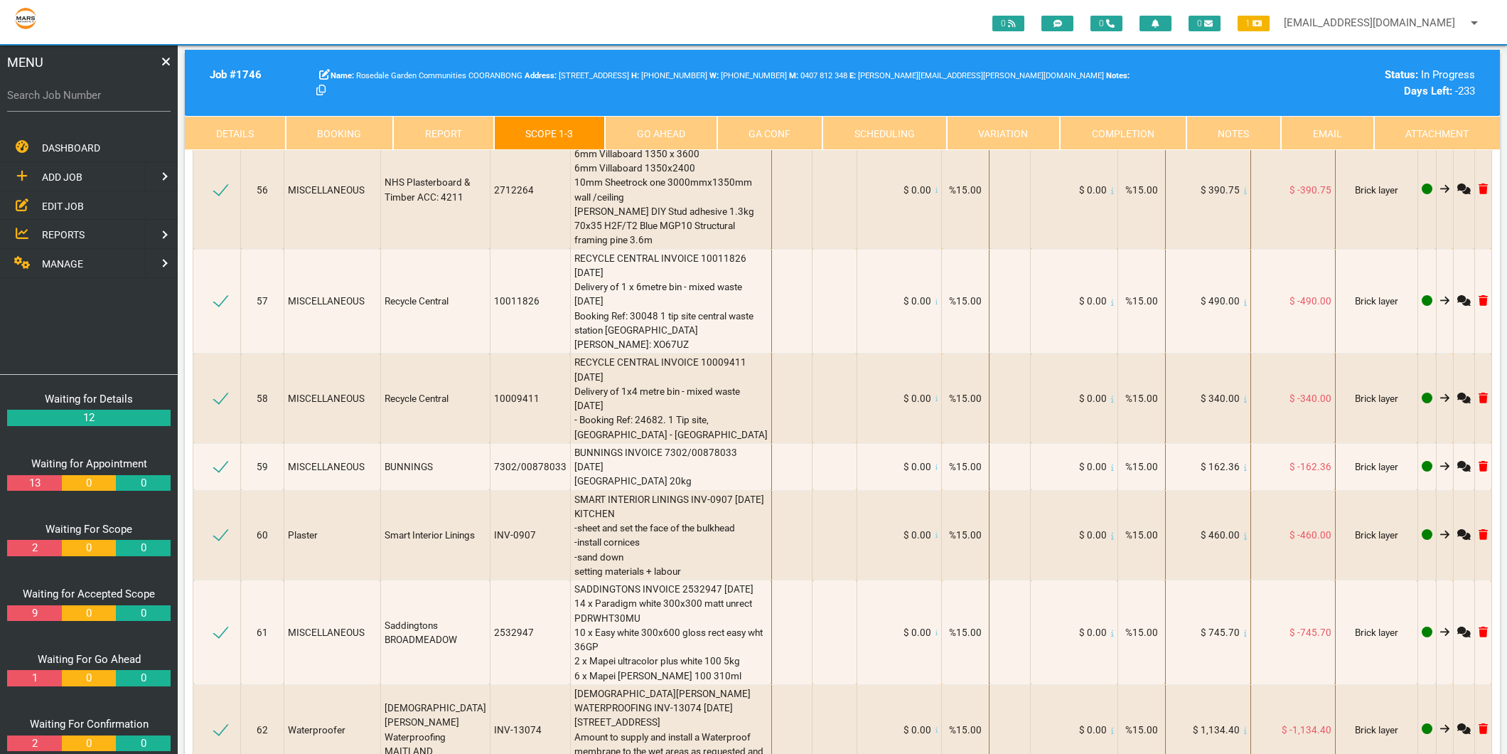
scroll to position [1, 0]
type textarea "[PERSON_NAME] INVOICE 473001876 [DATE] Dolce VUW/Kick Uni Cabg LH rawer 900 (RH…"
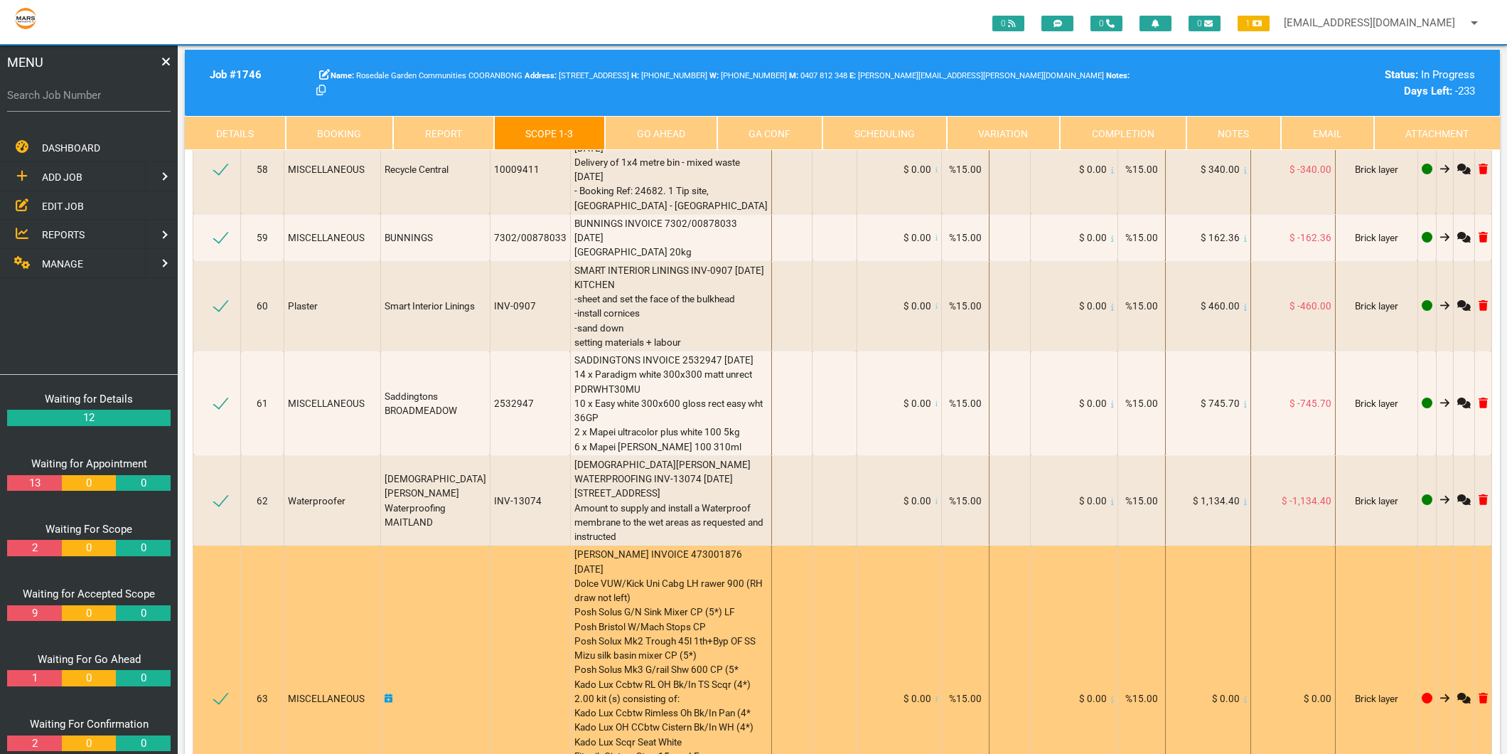
scroll to position [8135, 0]
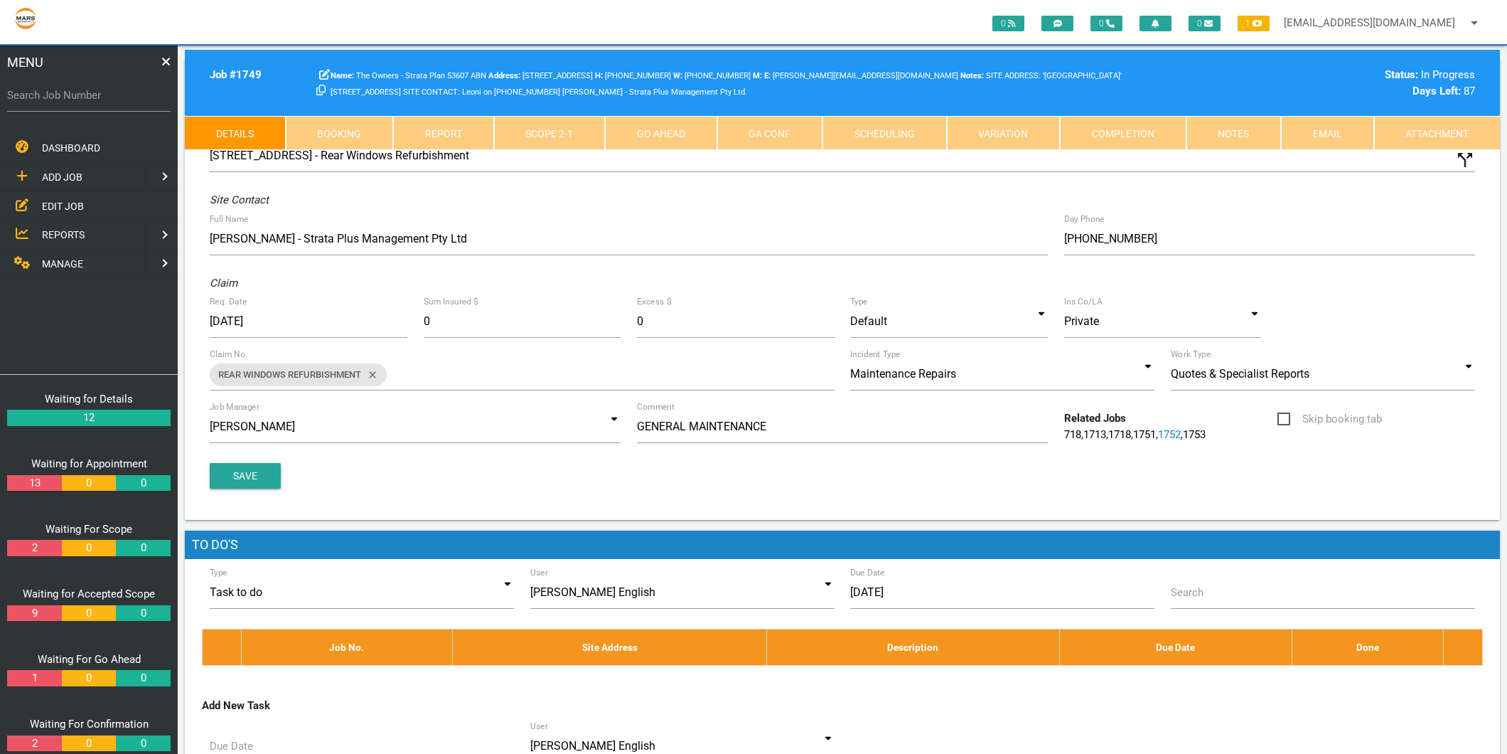
click at [531, 126] on link "Scope 2 - 1" at bounding box center [550, 133] width 112 height 34
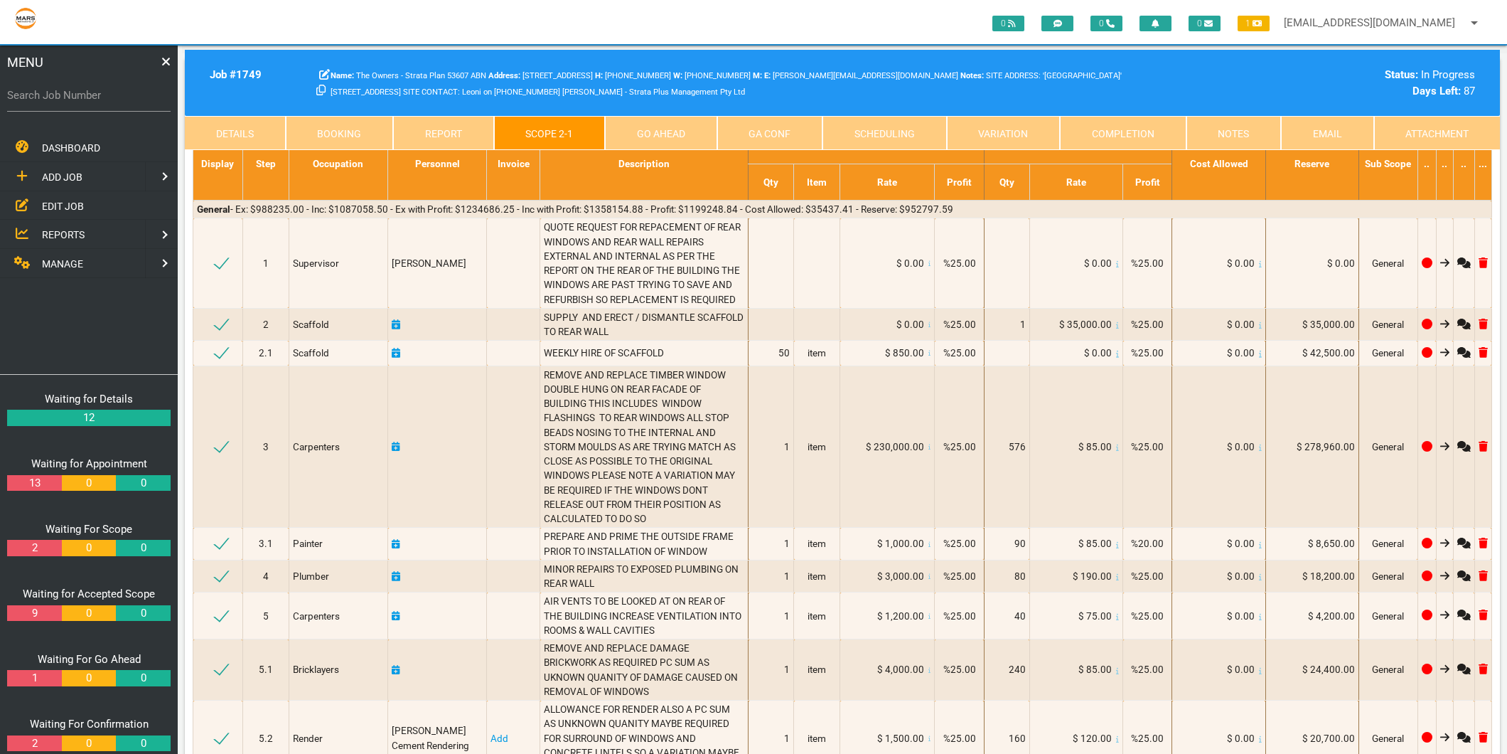
click at [77, 258] on span "MANAGE" at bounding box center [62, 263] width 41 height 11
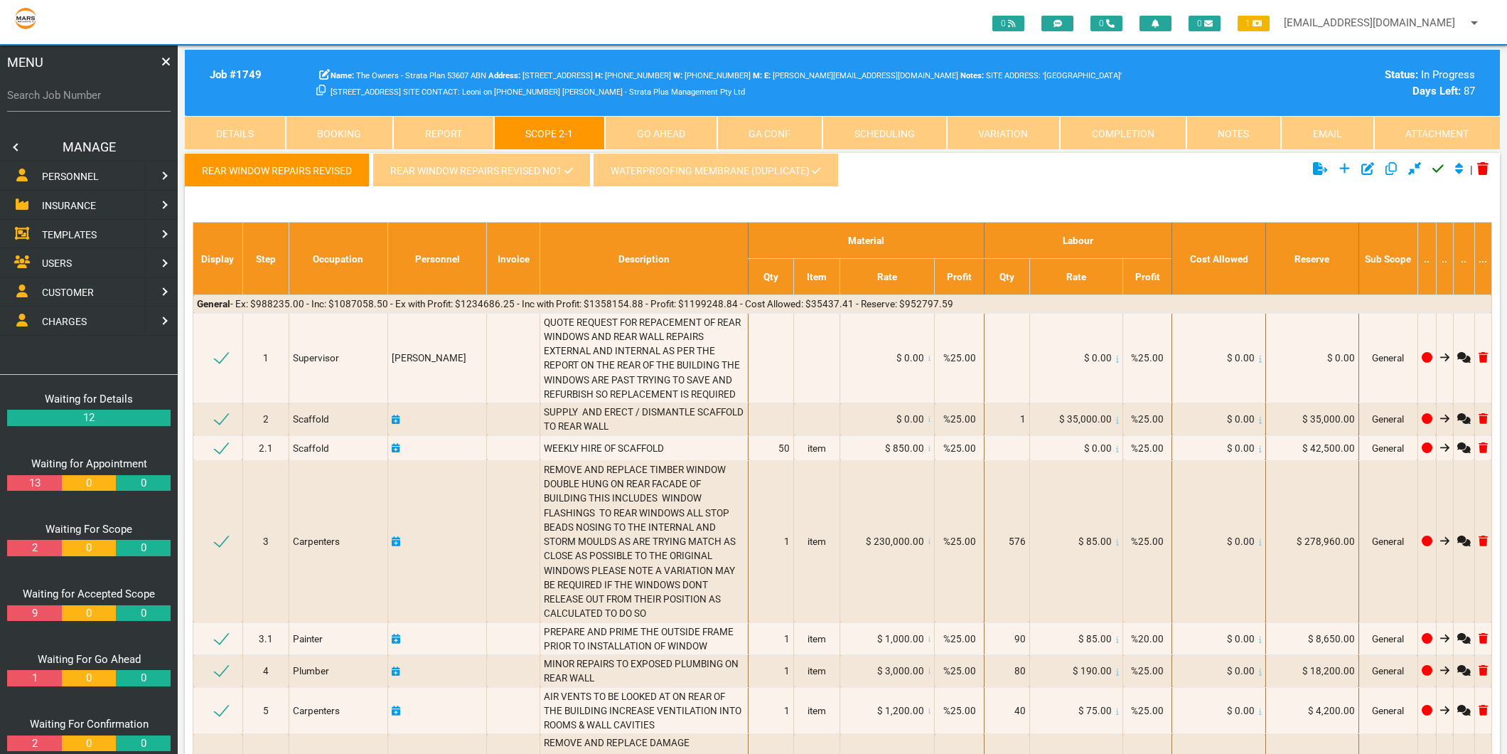
click at [82, 181] on span "PERSONNEL" at bounding box center [70, 176] width 57 height 11
click at [82, 203] on span "EDIT PERSONNEL" at bounding box center [82, 205] width 80 height 11
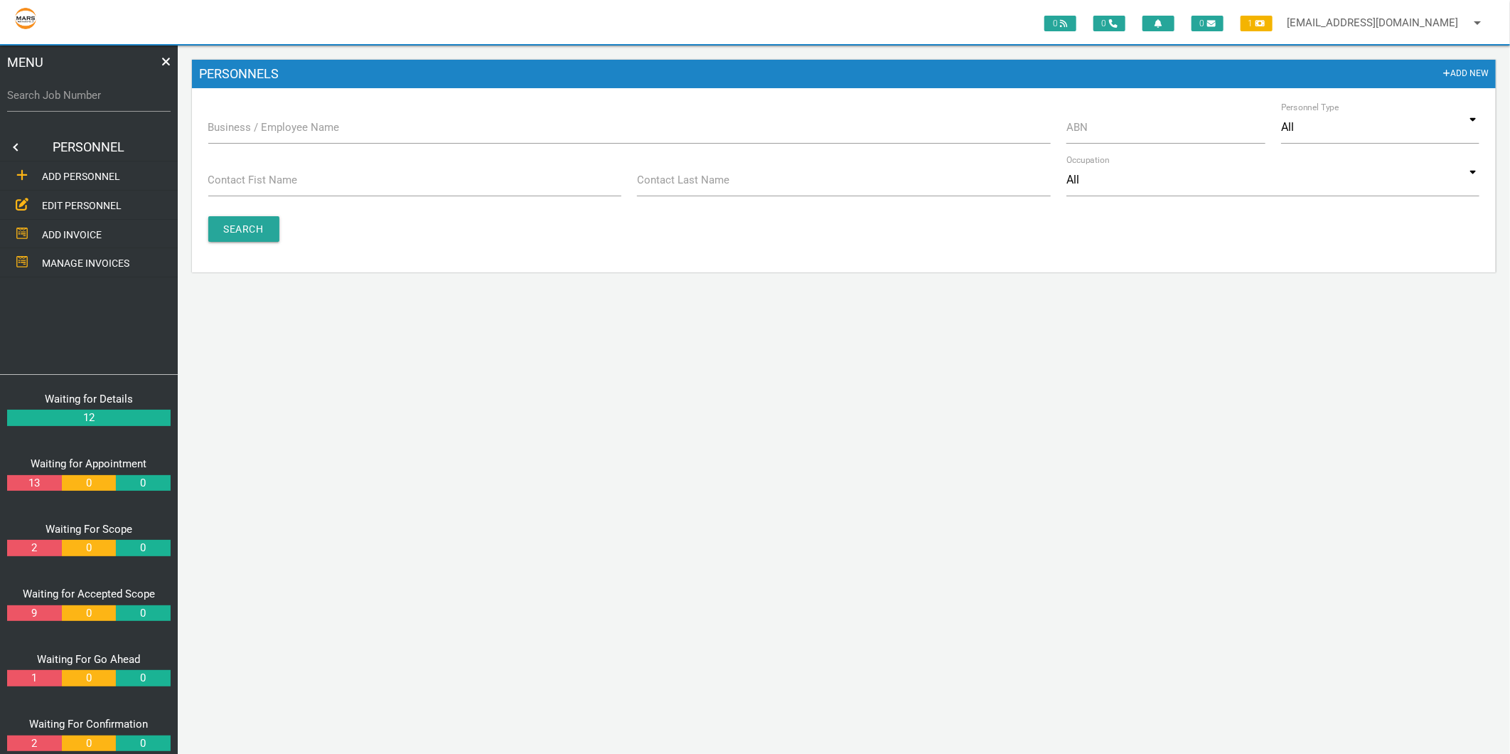
click at [258, 129] on label "Business / Employee Name" at bounding box center [274, 127] width 132 height 16
click at [258, 129] on input "Business / Employee Name" at bounding box center [629, 127] width 842 height 33
type input "vulcan"
click at [252, 228] on input "Search" at bounding box center [243, 229] width 71 height 26
click at [251, 131] on input "vulcan" at bounding box center [629, 127] width 842 height 33
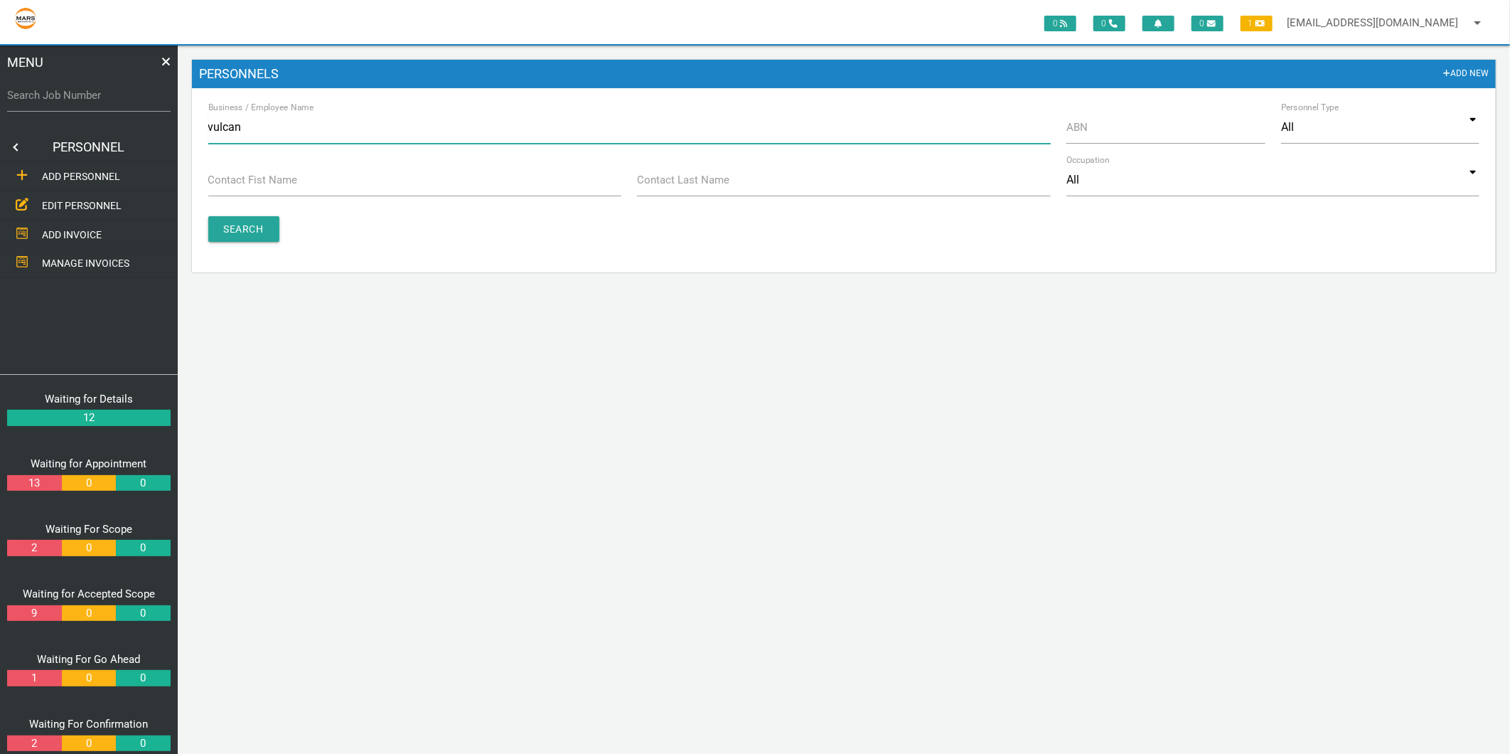
click at [251, 131] on input "vulcan" at bounding box center [629, 127] width 842 height 33
type input "v"
click at [1144, 139] on input "ABN" at bounding box center [1165, 127] width 198 height 33
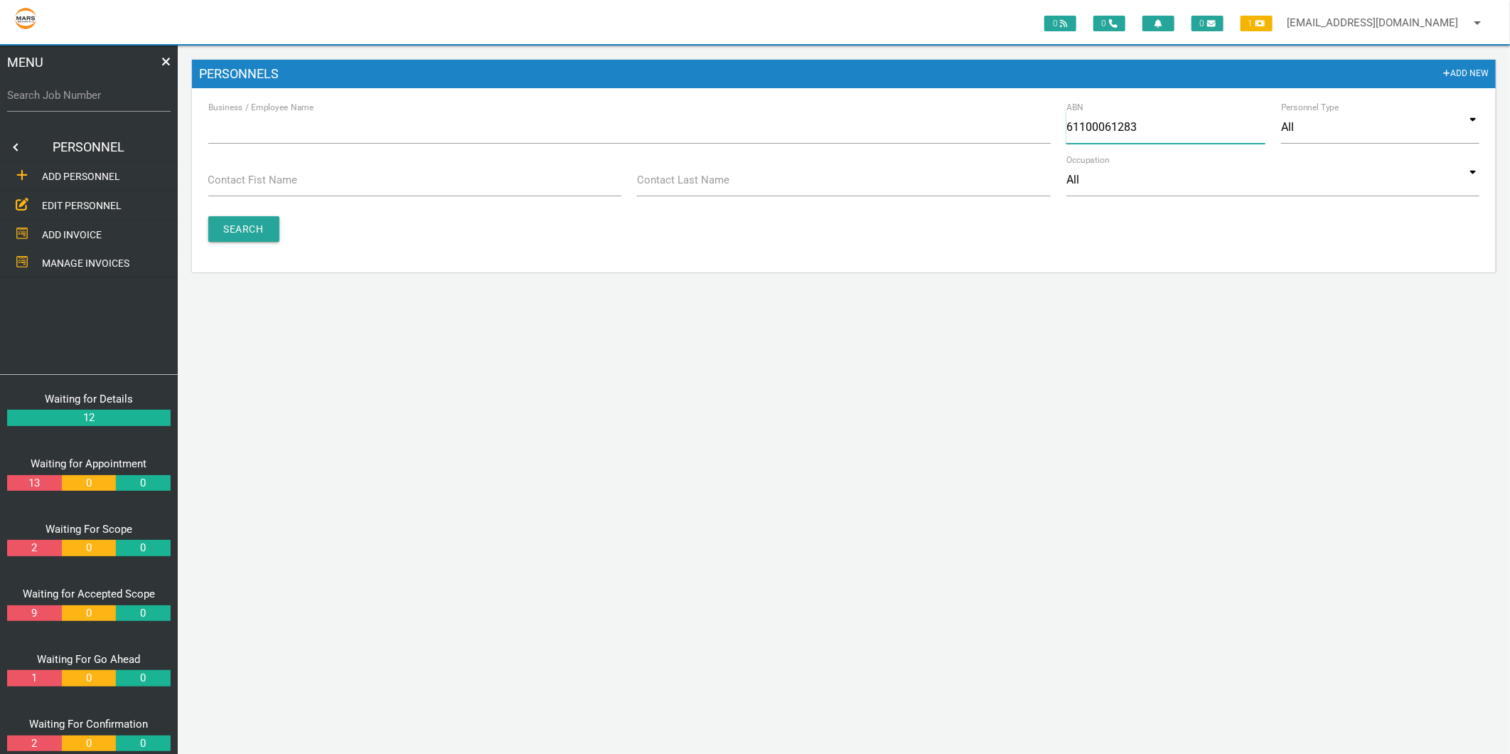
type input "61100061283"
click at [223, 235] on input "Search" at bounding box center [243, 229] width 71 height 26
click at [82, 183] on link "ADD PERSONNEL" at bounding box center [88, 175] width 183 height 29
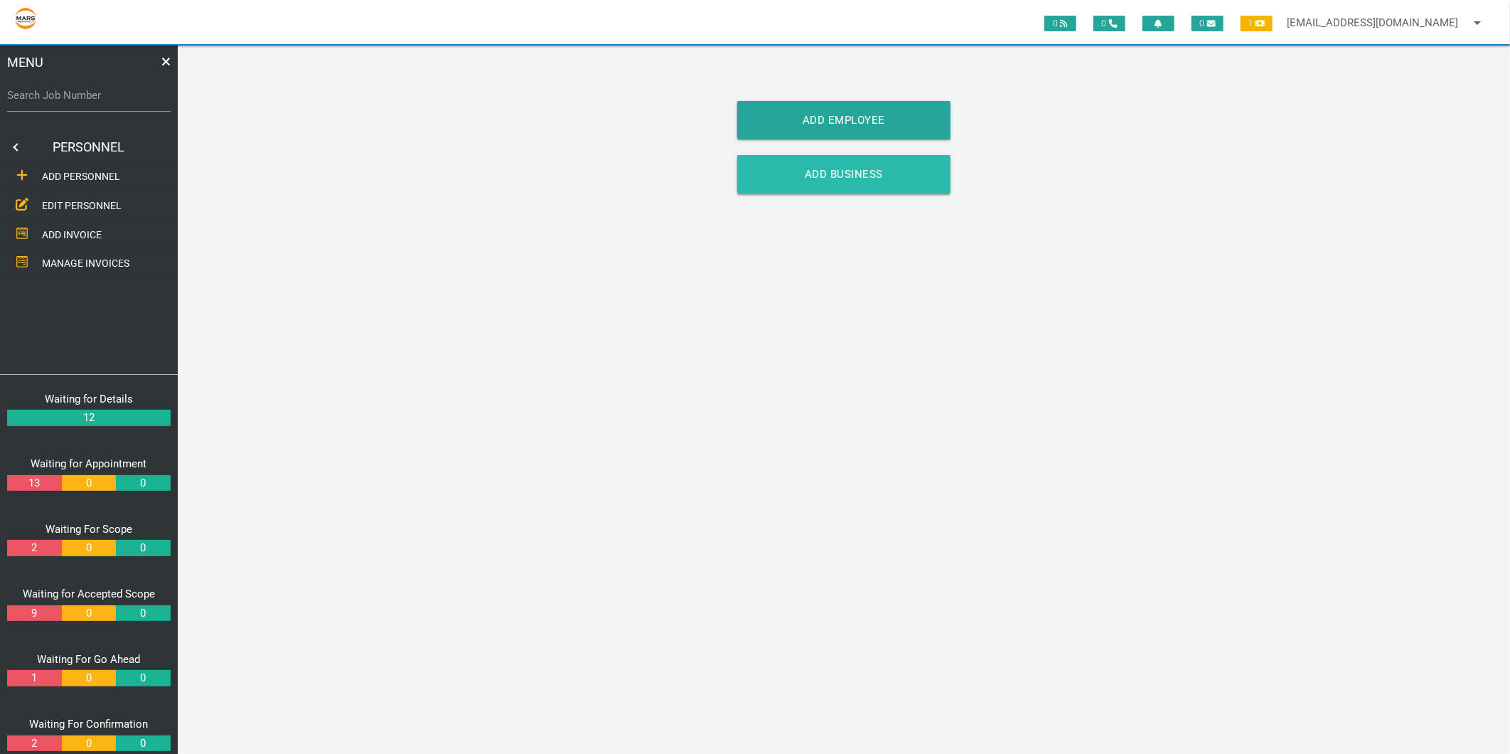
click at [889, 166] on link "Add Business" at bounding box center [843, 174] width 213 height 38
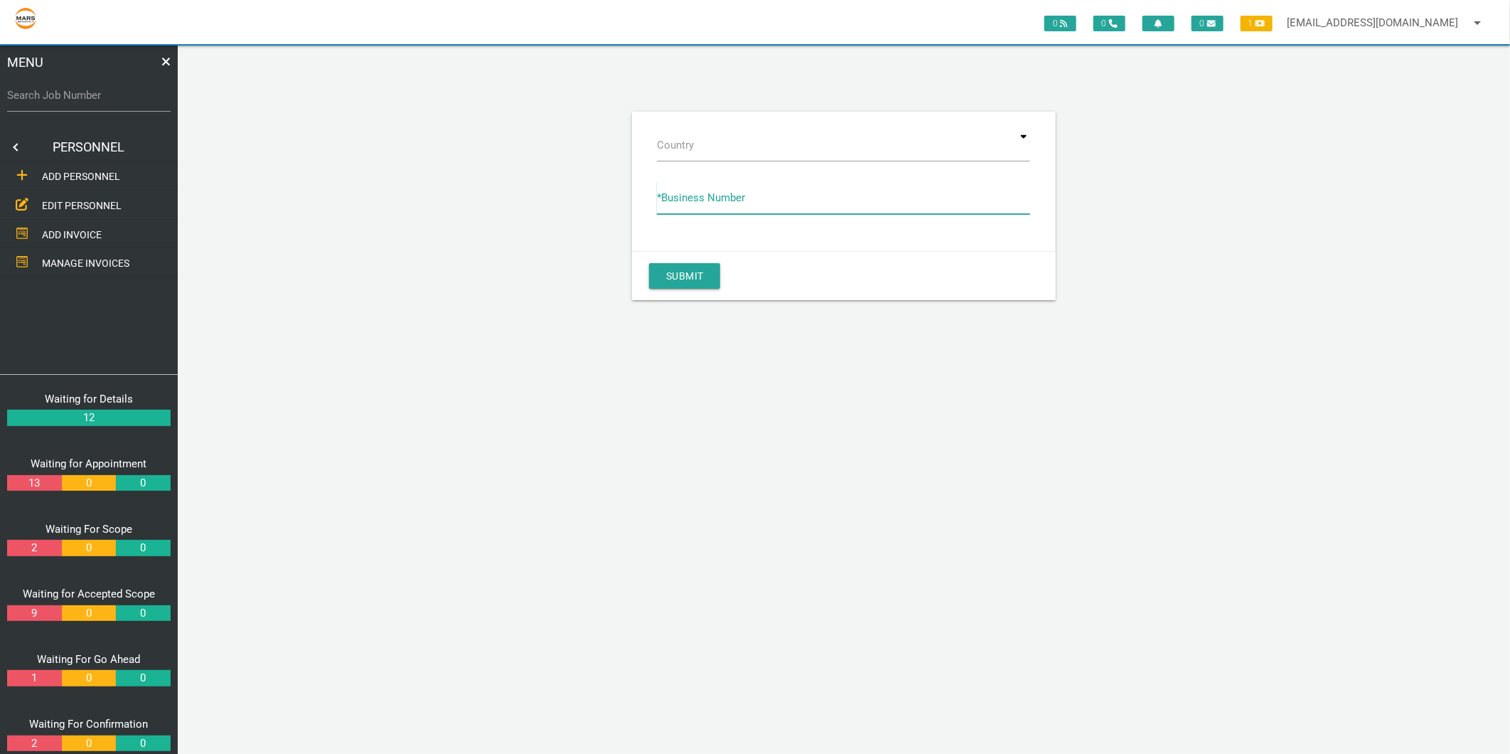
click at [749, 192] on input "* Business Number" at bounding box center [843, 197] width 373 height 33
type input "61100061283"
click at [707, 264] on button "Submit" at bounding box center [684, 276] width 71 height 26
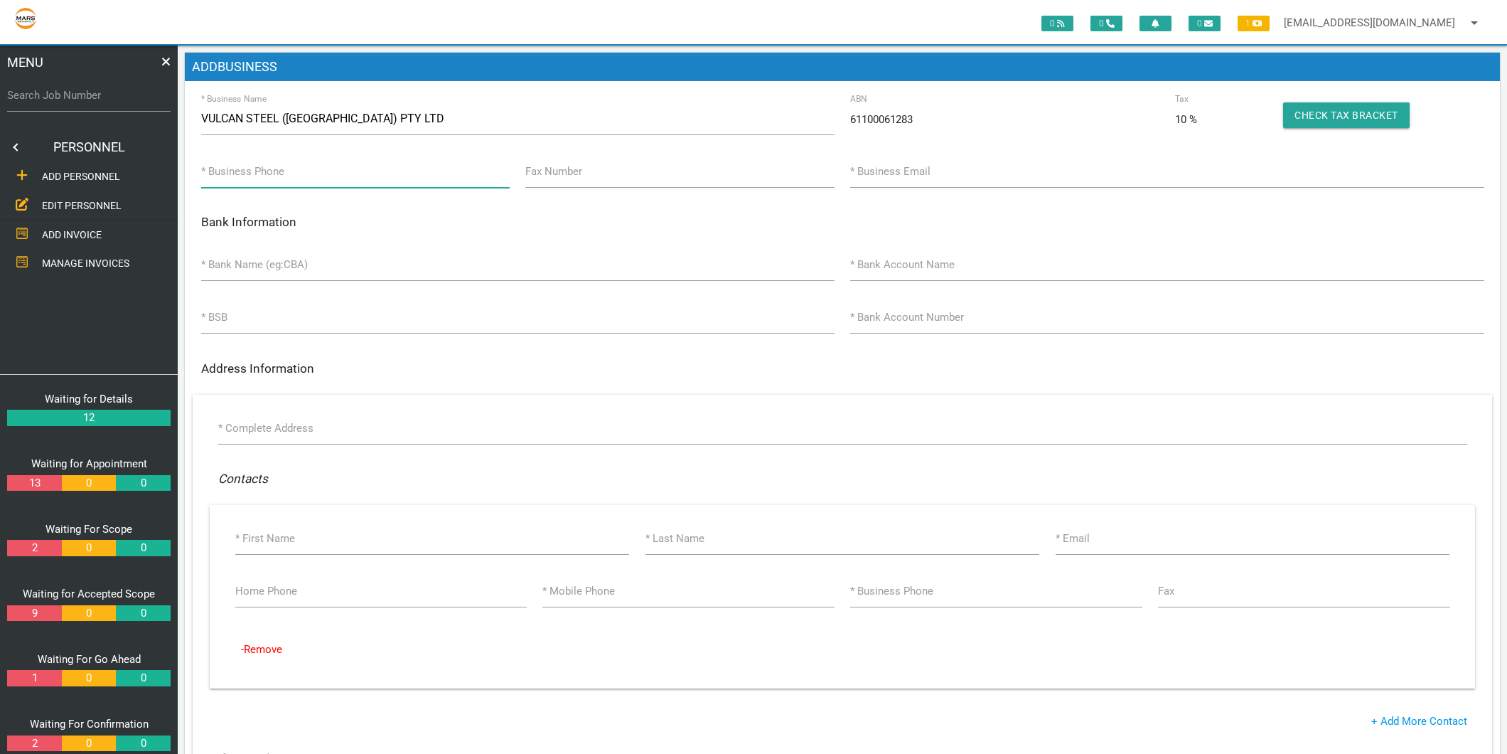
click at [320, 161] on input "* Business Phone" at bounding box center [355, 171] width 309 height 33
type input "(02) 4949 2600"
click at [930, 172] on input "* Business Email" at bounding box center [1166, 171] width 633 height 33
type input "A"
type input "aluminium.newcastle@vulcun.com"
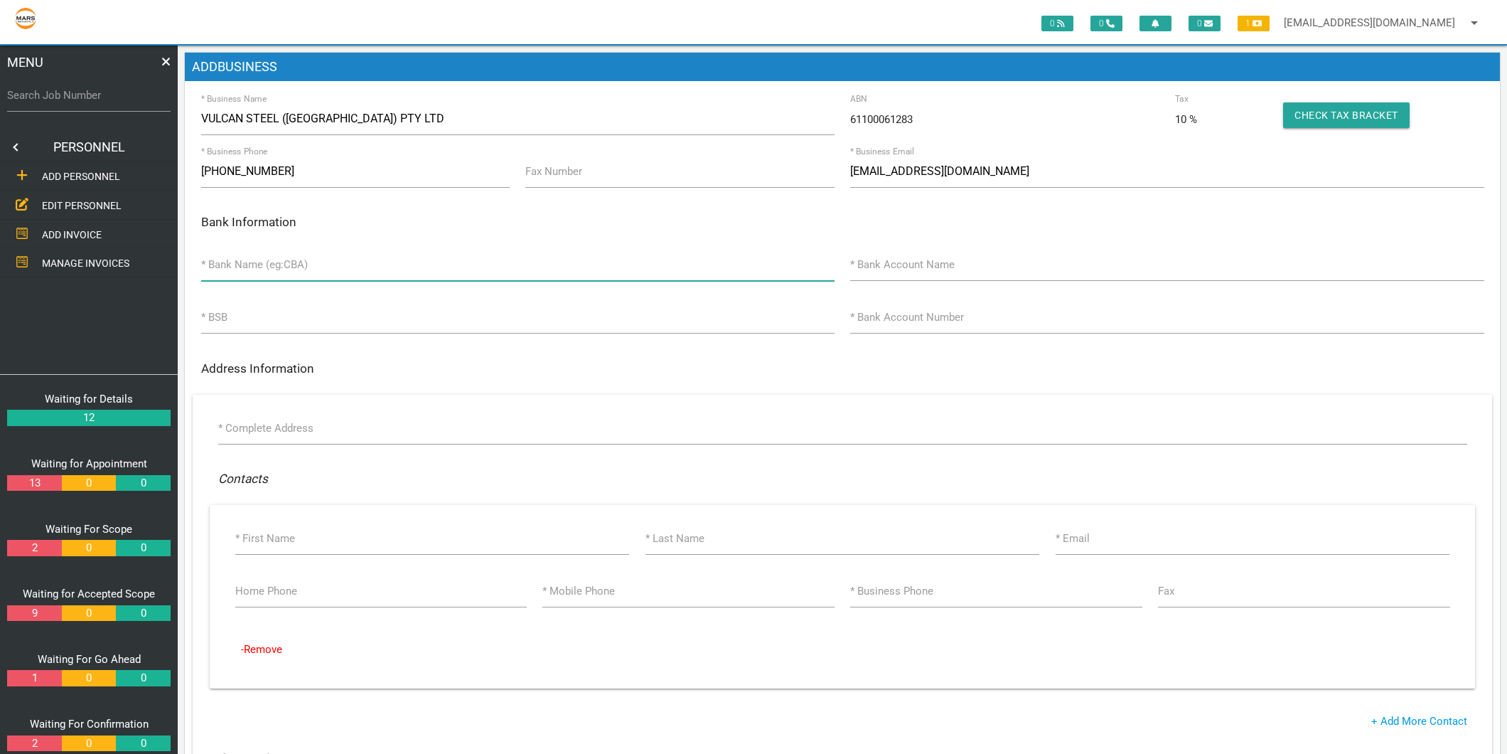
click at [356, 263] on input "* Bank Name (eg:CBA)" at bounding box center [517, 264] width 633 height 33
type input "NAB"
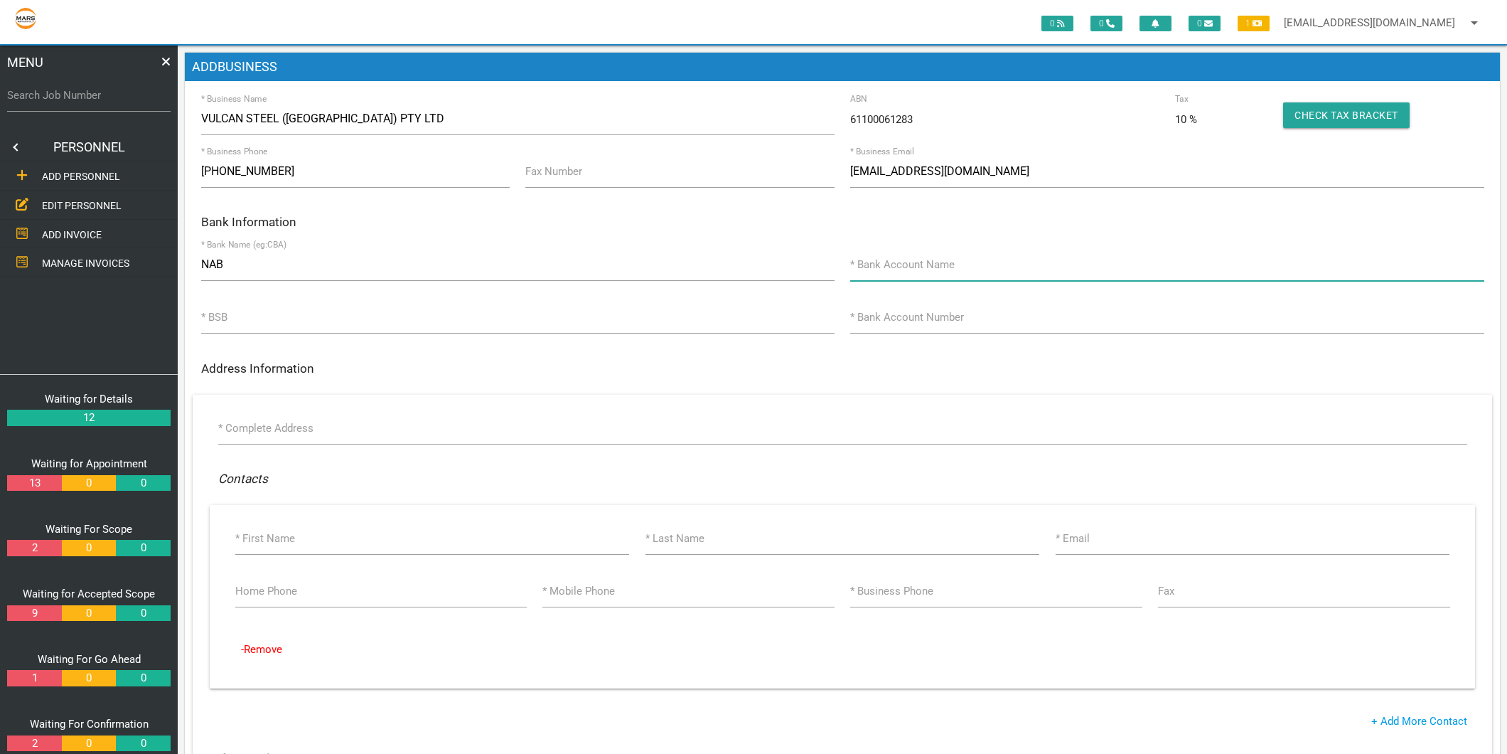
click at [988, 263] on input "* Bank Account Name" at bounding box center [1166, 264] width 633 height 33
type input "Vulcan Steel (Australia) Pty Ltd"
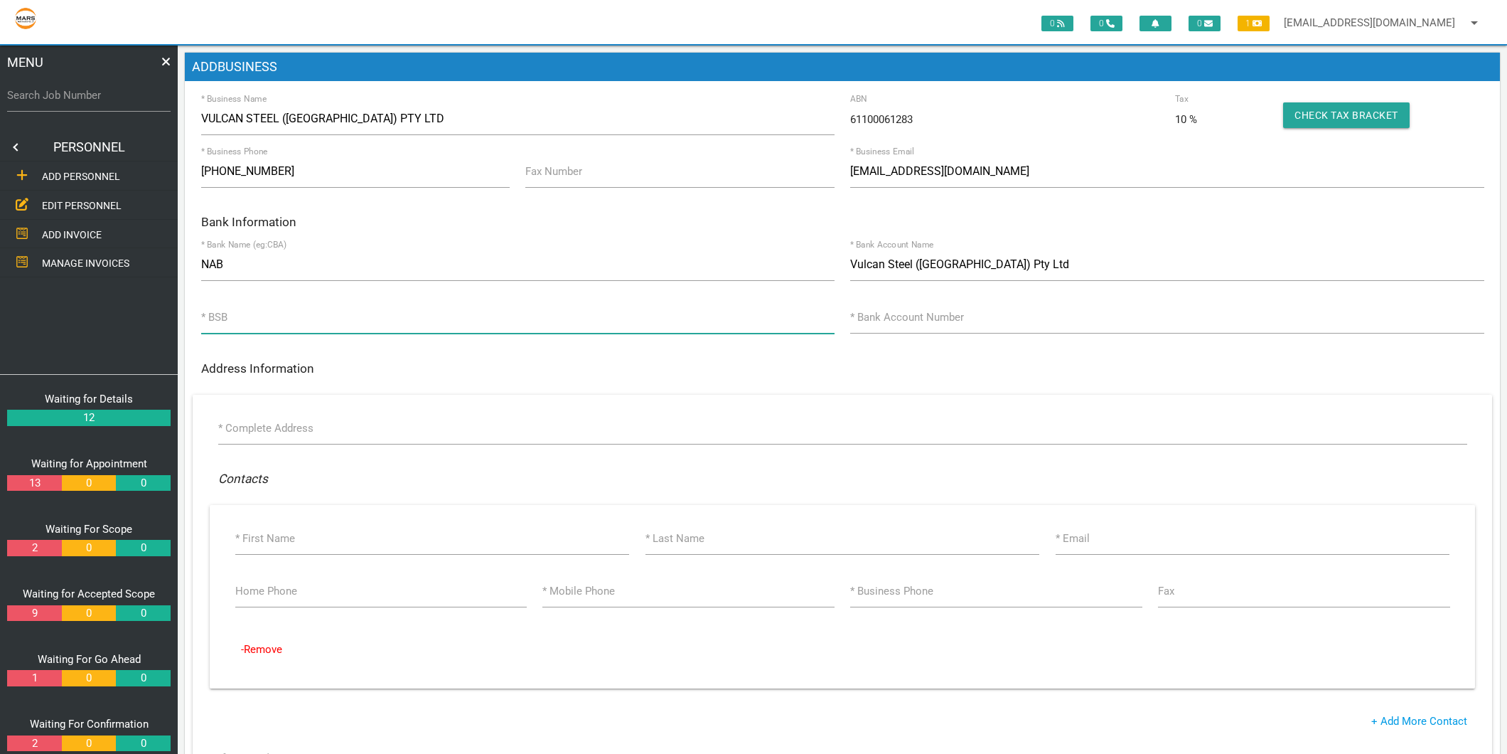
click at [413, 320] on input "* BSB" at bounding box center [517, 317] width 633 height 33
type input "083001"
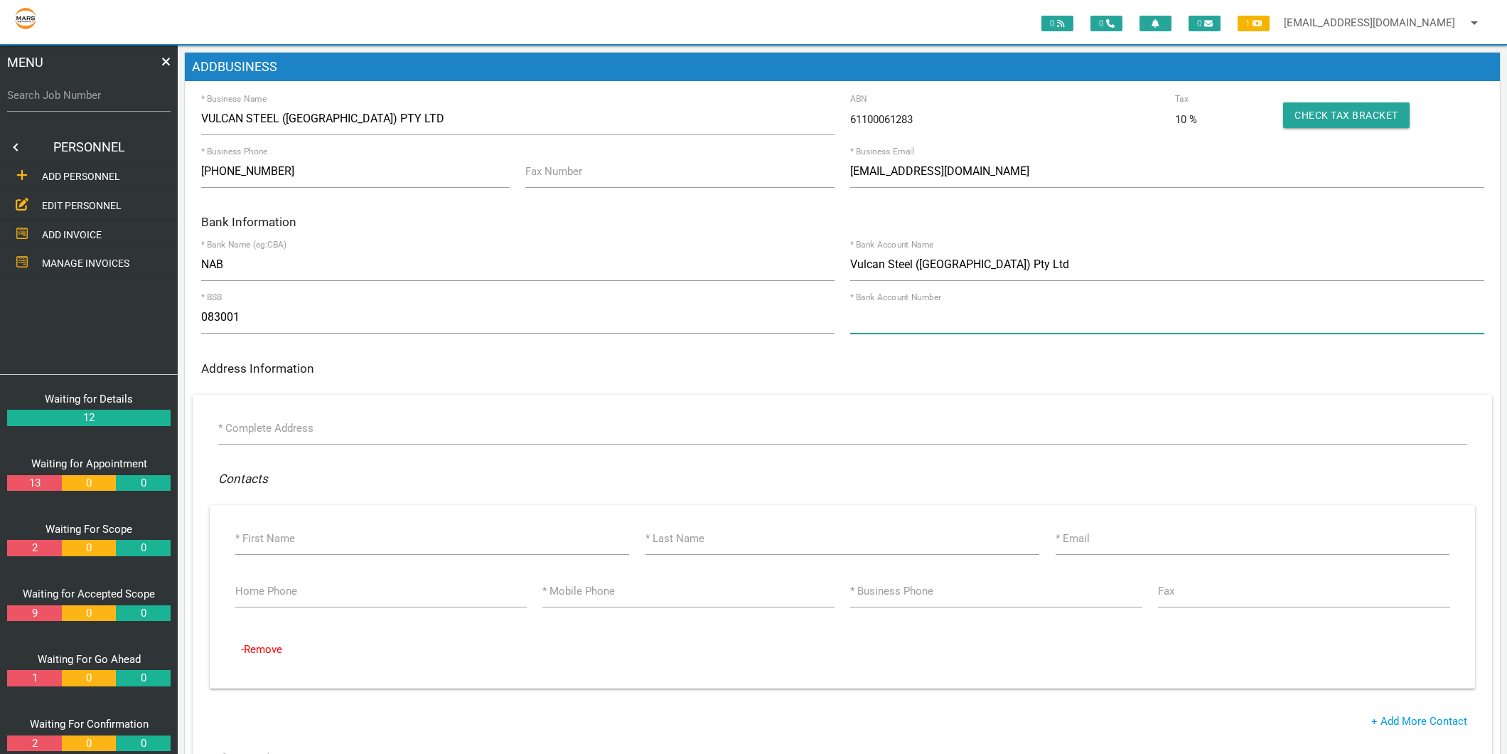
click at [919, 328] on input "* Bank Account Number" at bounding box center [1166, 317] width 633 height 33
type input "741988925"
click at [279, 425] on label "* Complete Address" at bounding box center [265, 428] width 95 height 16
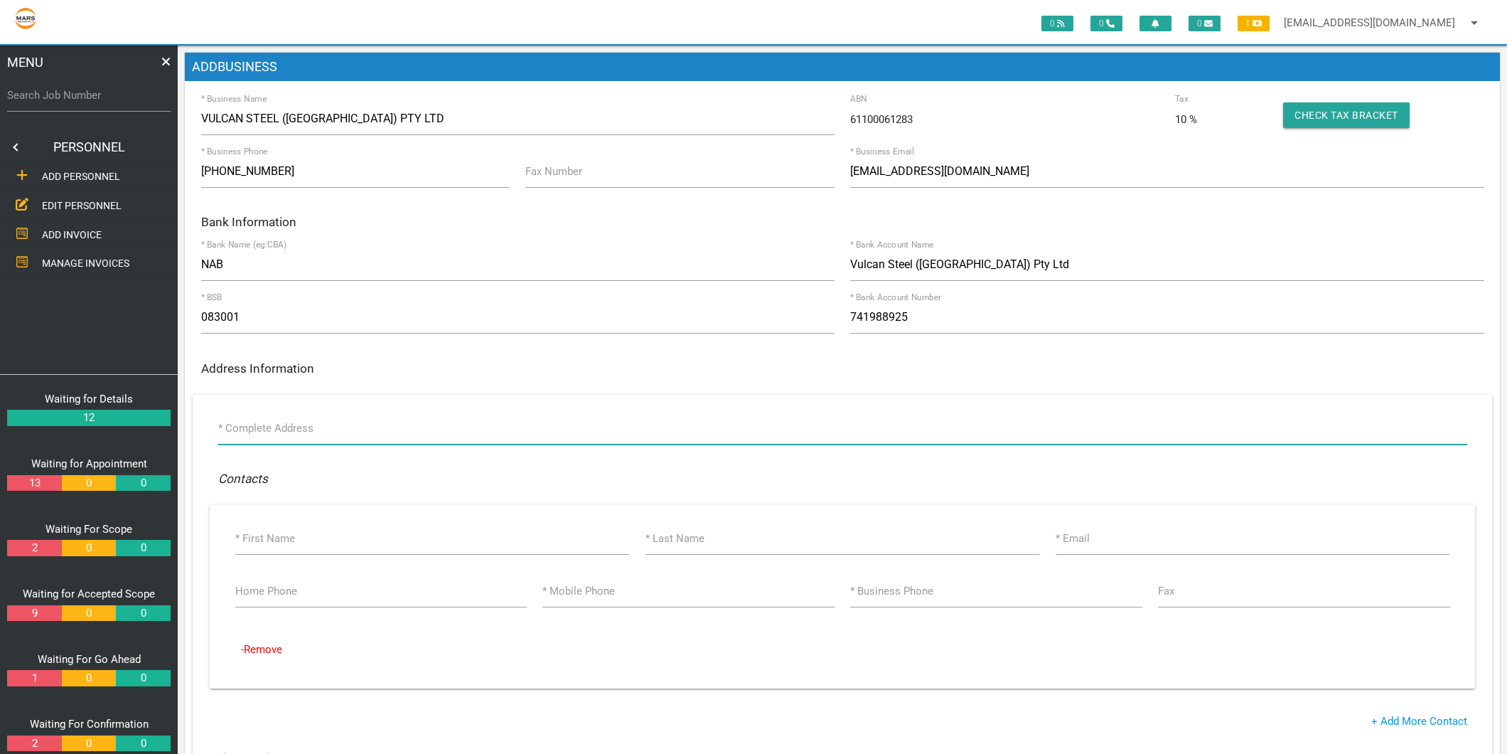
click at [279, 425] on input "* Complete Address" at bounding box center [842, 428] width 1249 height 33
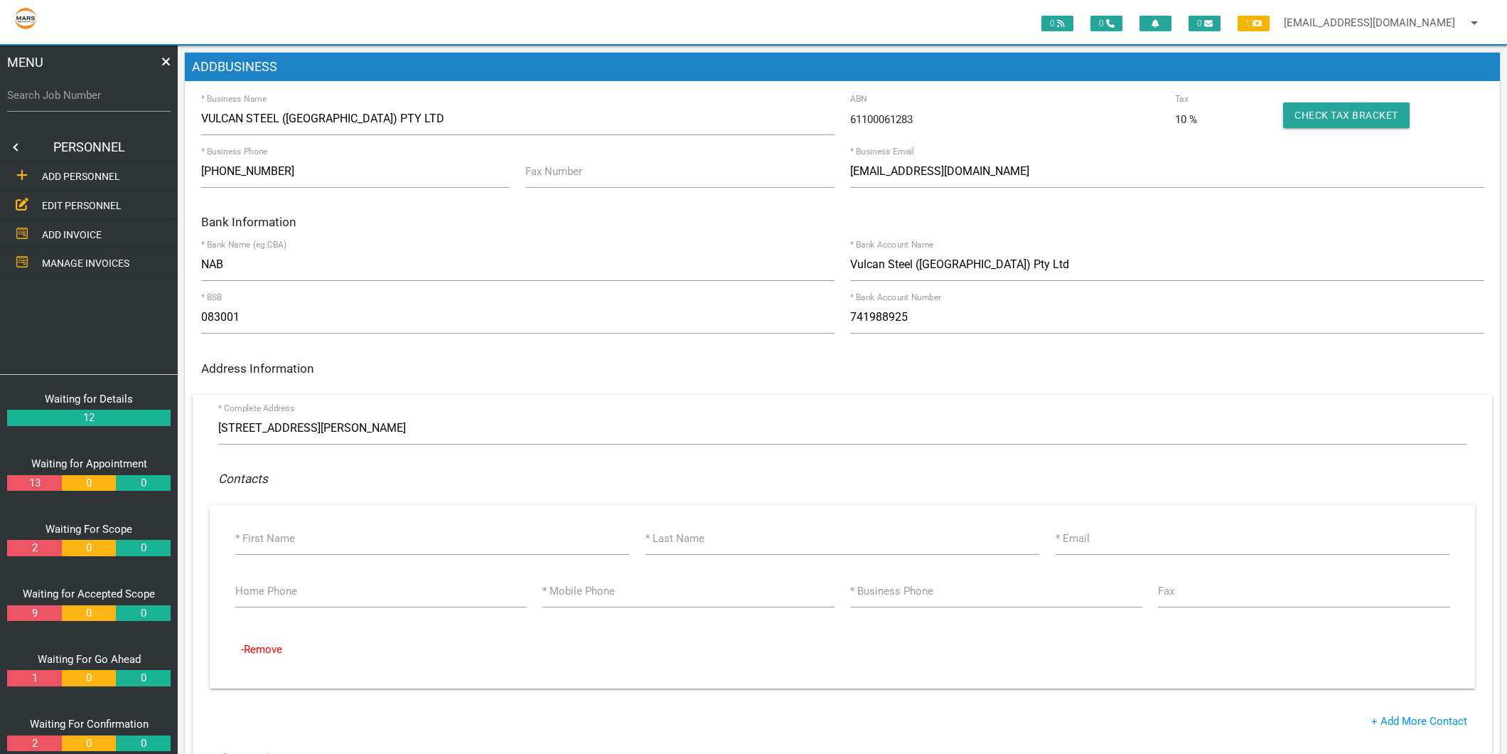
type input "6 Steel River Blvd, Mayfield West NSW 2304, Australia"
click at [288, 534] on label "* First Name" at bounding box center [265, 538] width 60 height 16
click at [288, 534] on input "* First Name" at bounding box center [432, 538] width 395 height 33
type input "Vulan"
type input "Steel"
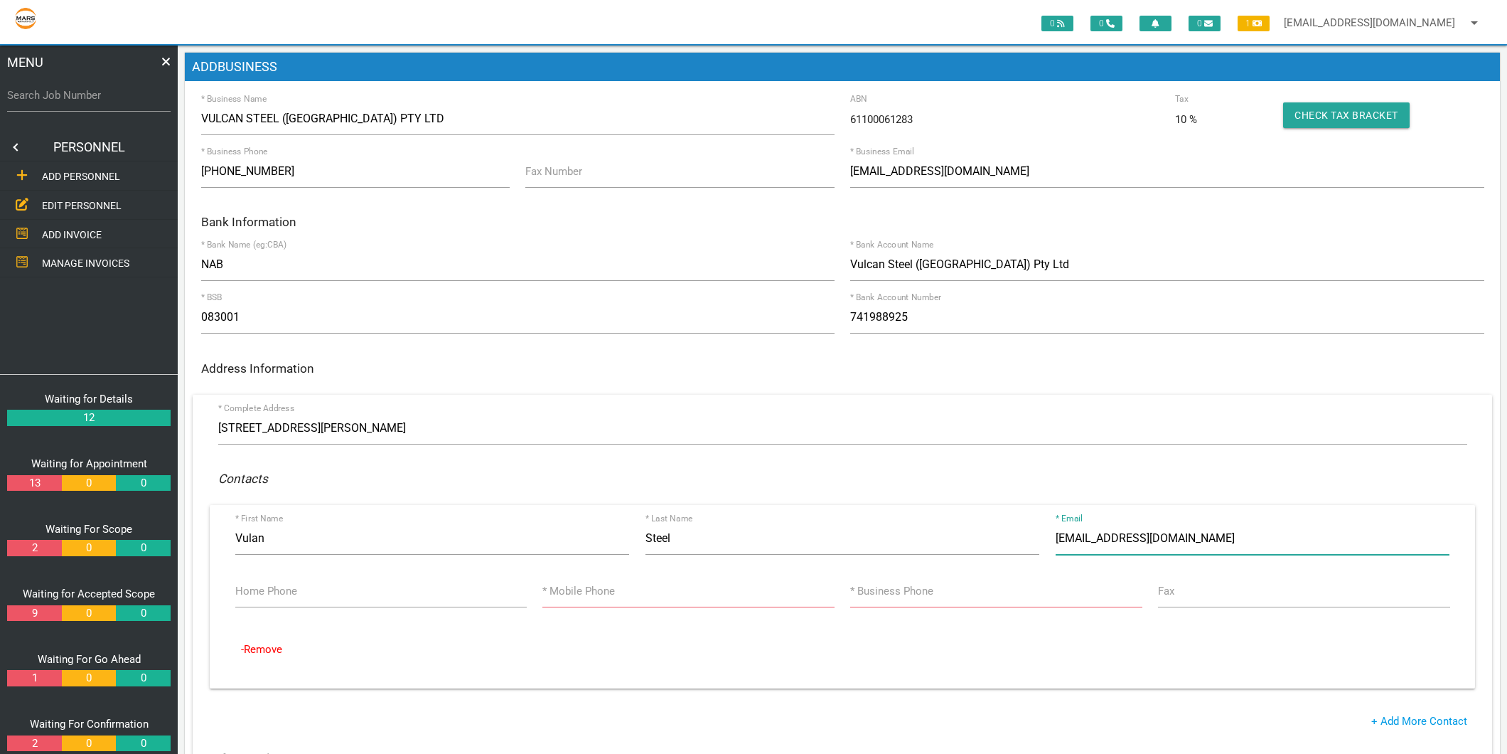
type input "aluminium.newcastle@vulcun.com"
click at [604, 594] on label "* Mobile Phone" at bounding box center [578, 591] width 73 height 16
click at [604, 594] on input "* Mobile Phone" at bounding box center [687, 590] width 291 height 33
type input "0249 492 600"
click at [875, 599] on input "* Business Phone" at bounding box center [995, 590] width 291 height 33
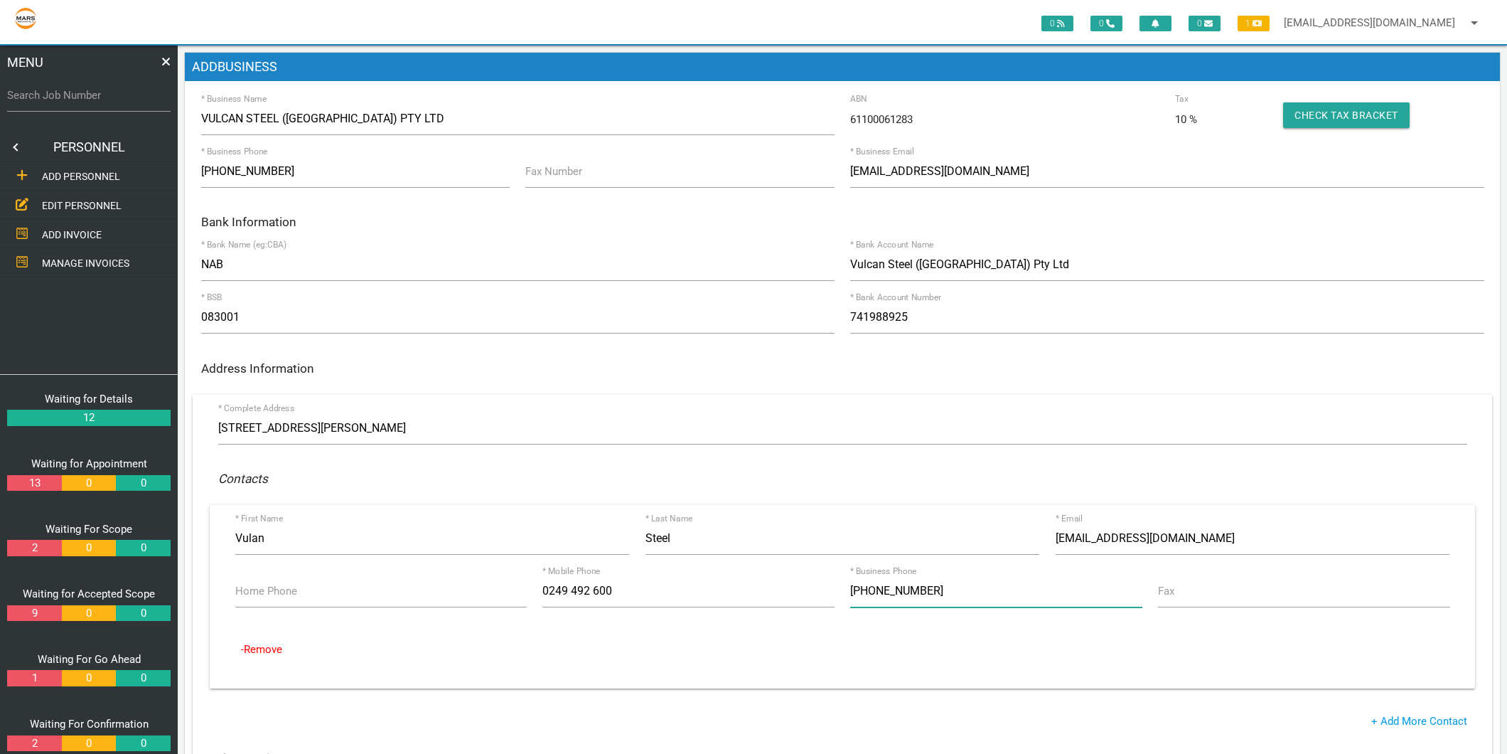
type input "(02) 4949 2600"
click at [601, 650] on p "-Remove" at bounding box center [842, 649] width 1231 height 45
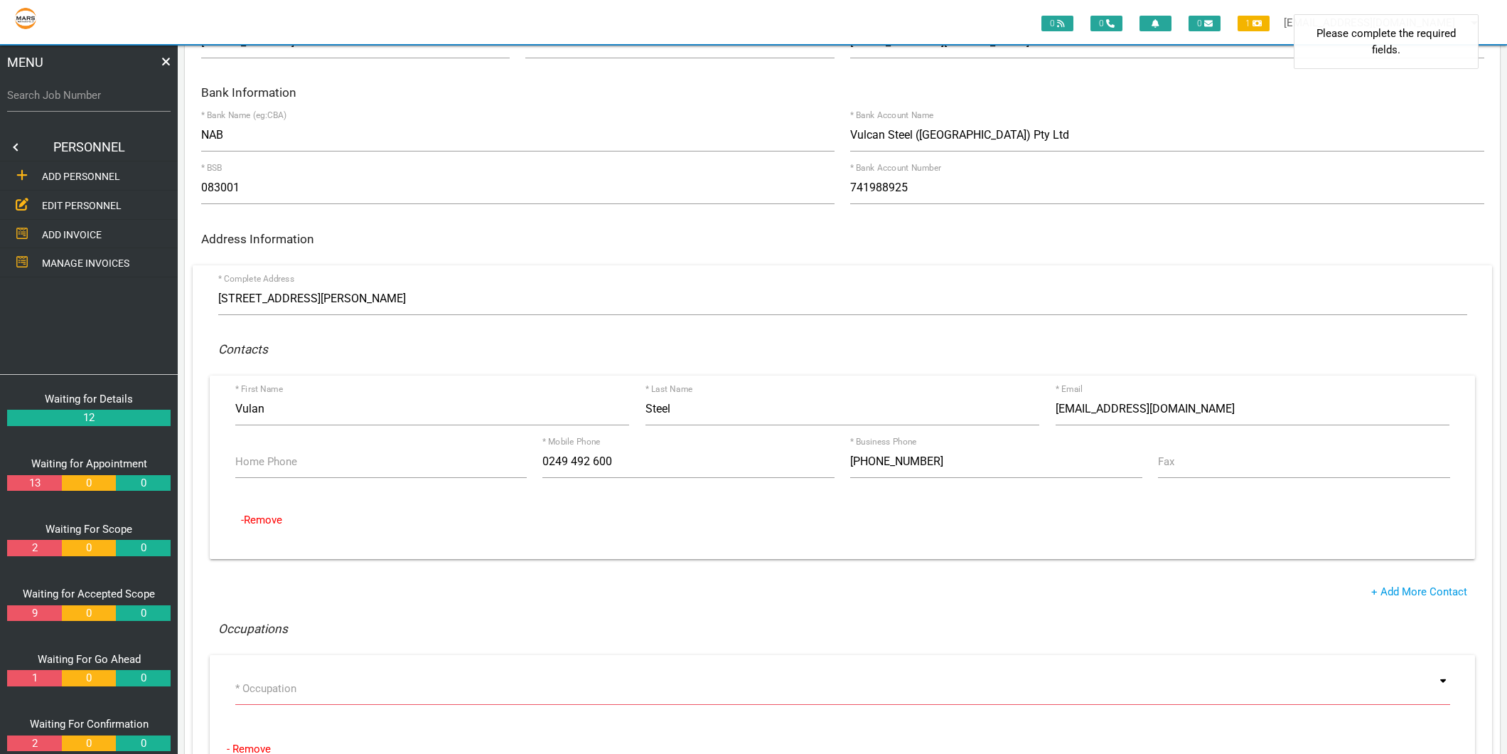
scroll to position [158, 0]
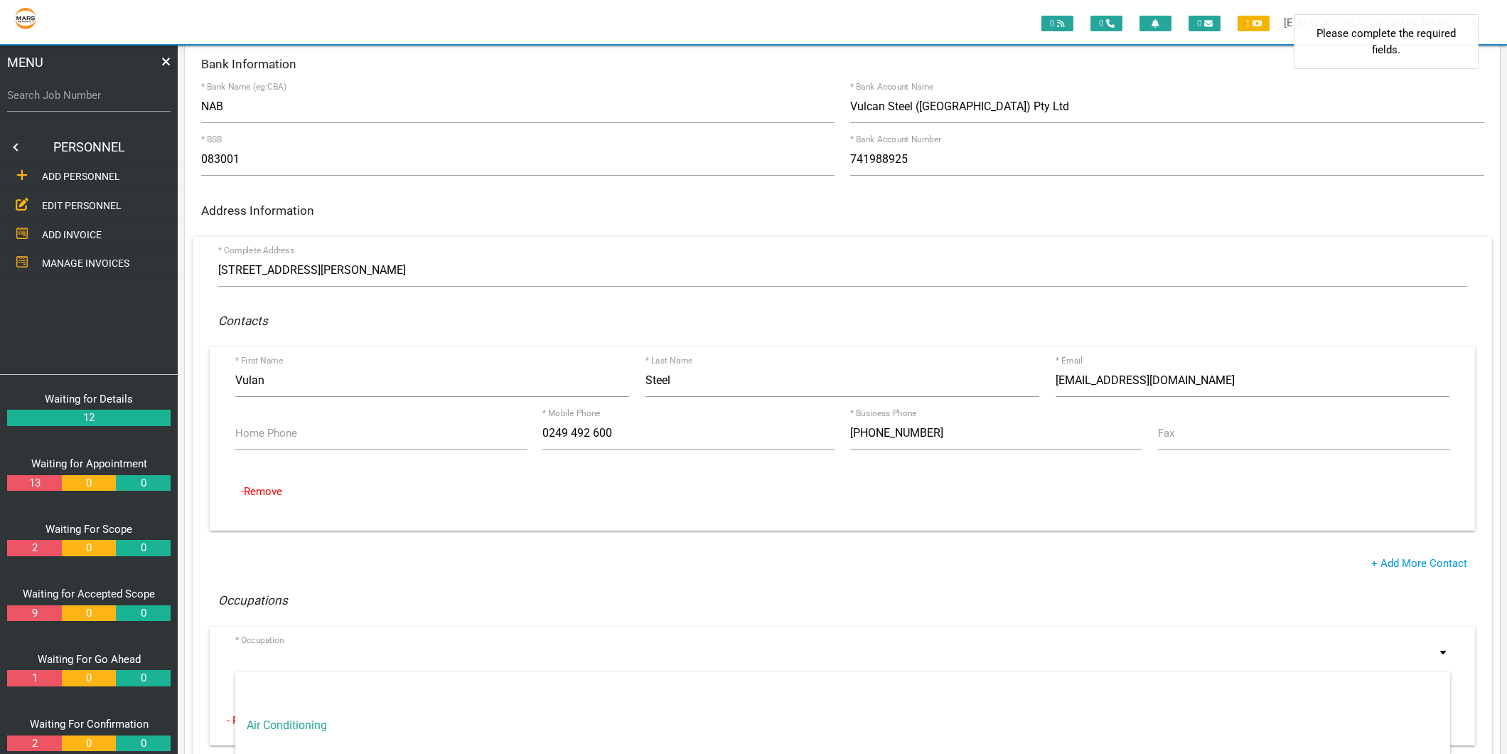
click at [274, 662] on input at bounding box center [842, 659] width 1215 height 33
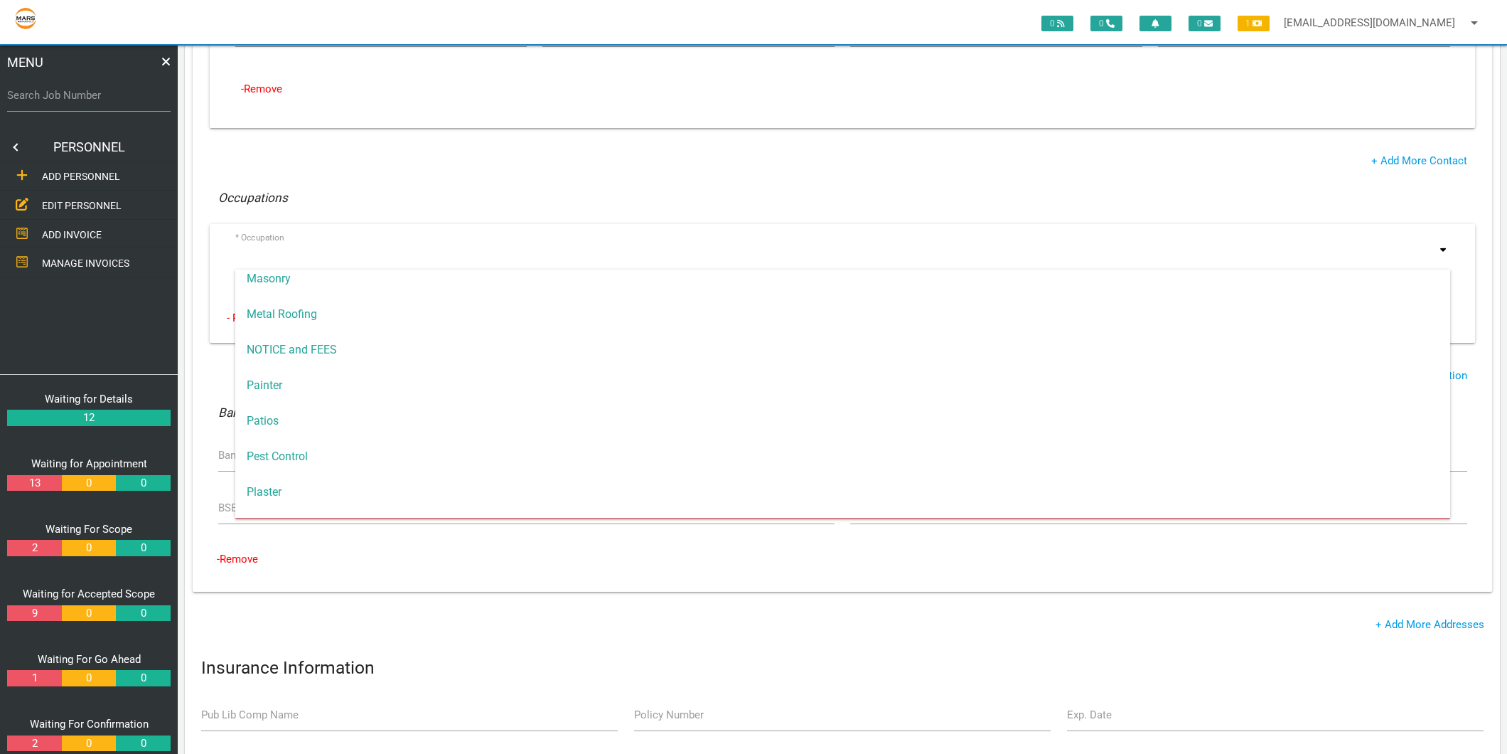
scroll to position [1031, 0]
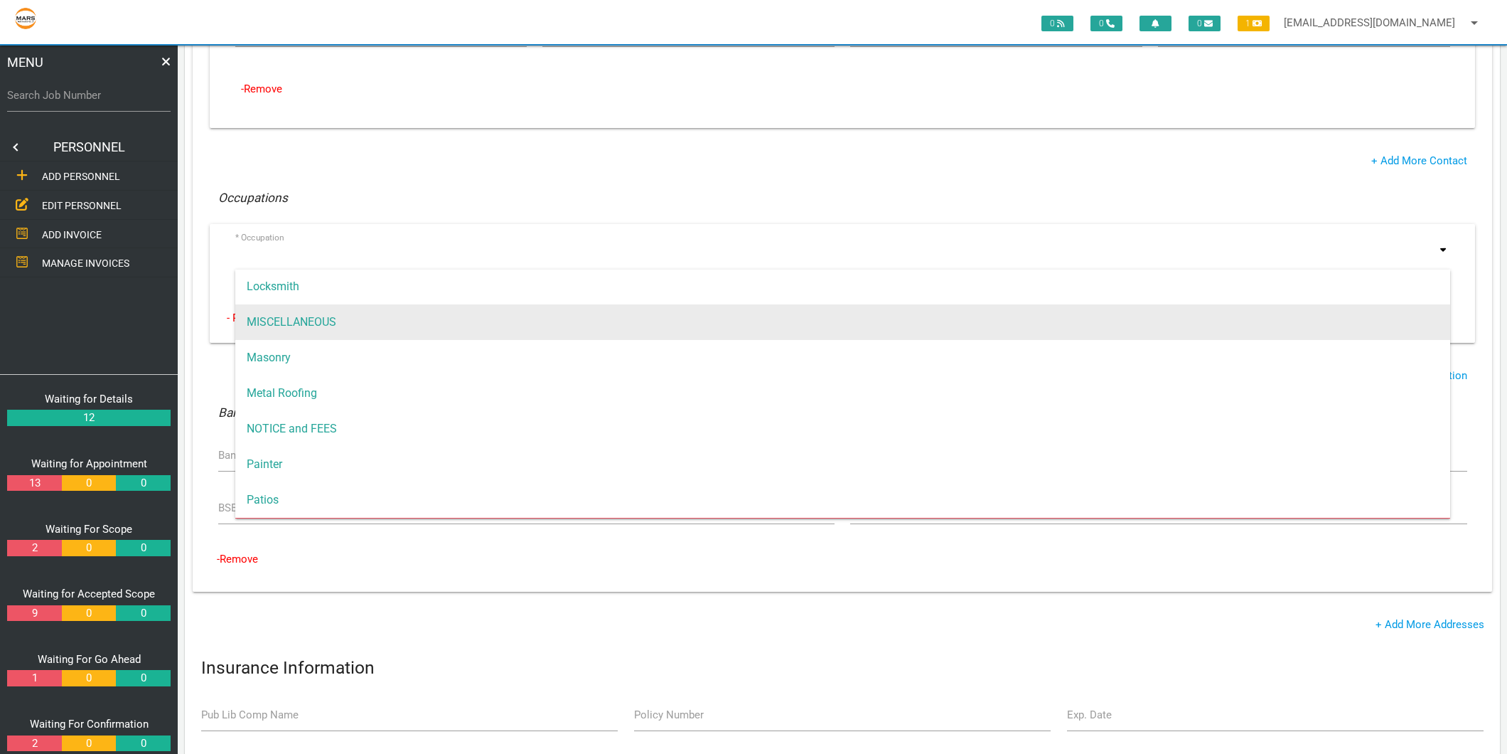
click at [282, 326] on span "MISCELLANEOUS" at bounding box center [842, 322] width 1215 height 36
type input "MISCELLANEOUS"
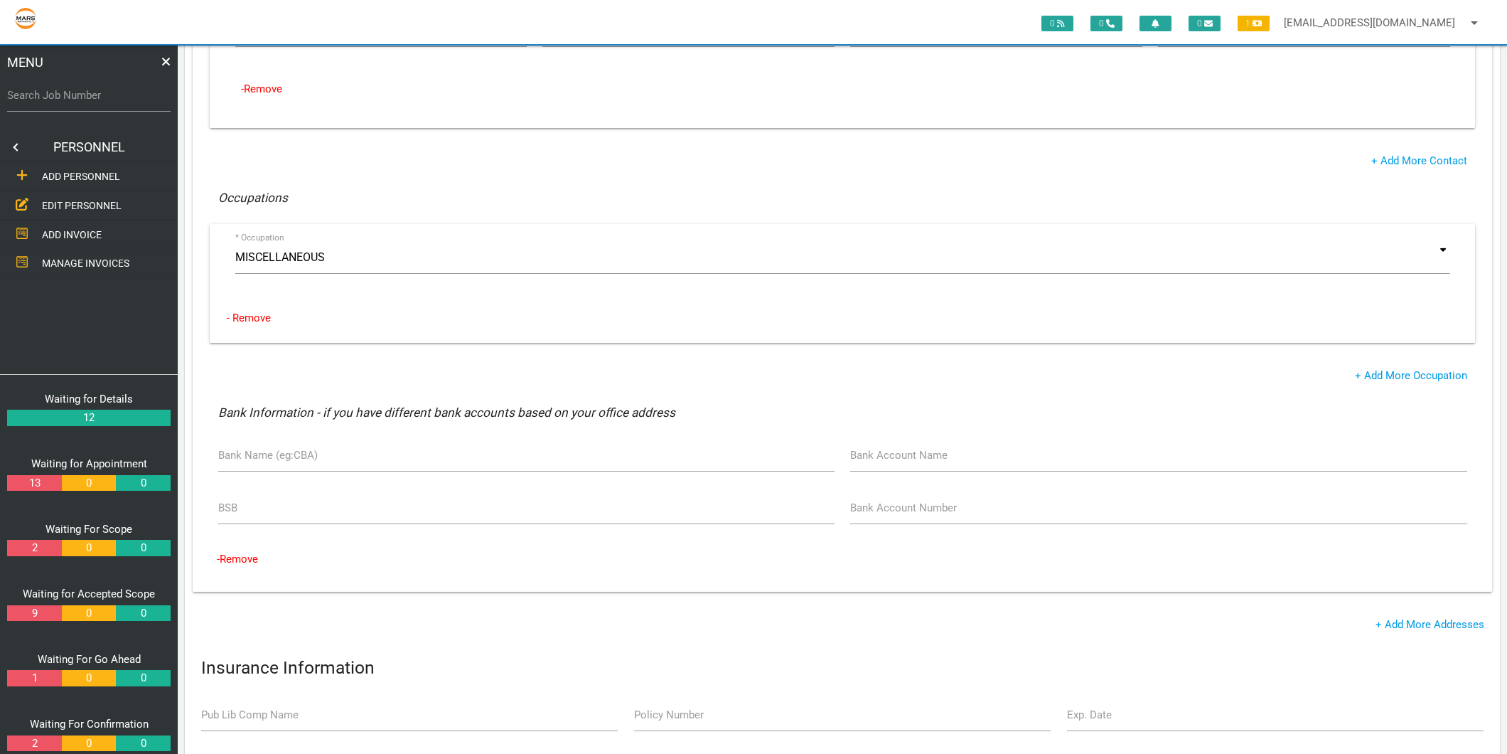
click at [466, 310] on div "* Occupation MISCELLANEOUS Air Conditioning Asbestos Removal Awnings Blinds Bri…" at bounding box center [842, 283] width 1265 height 119
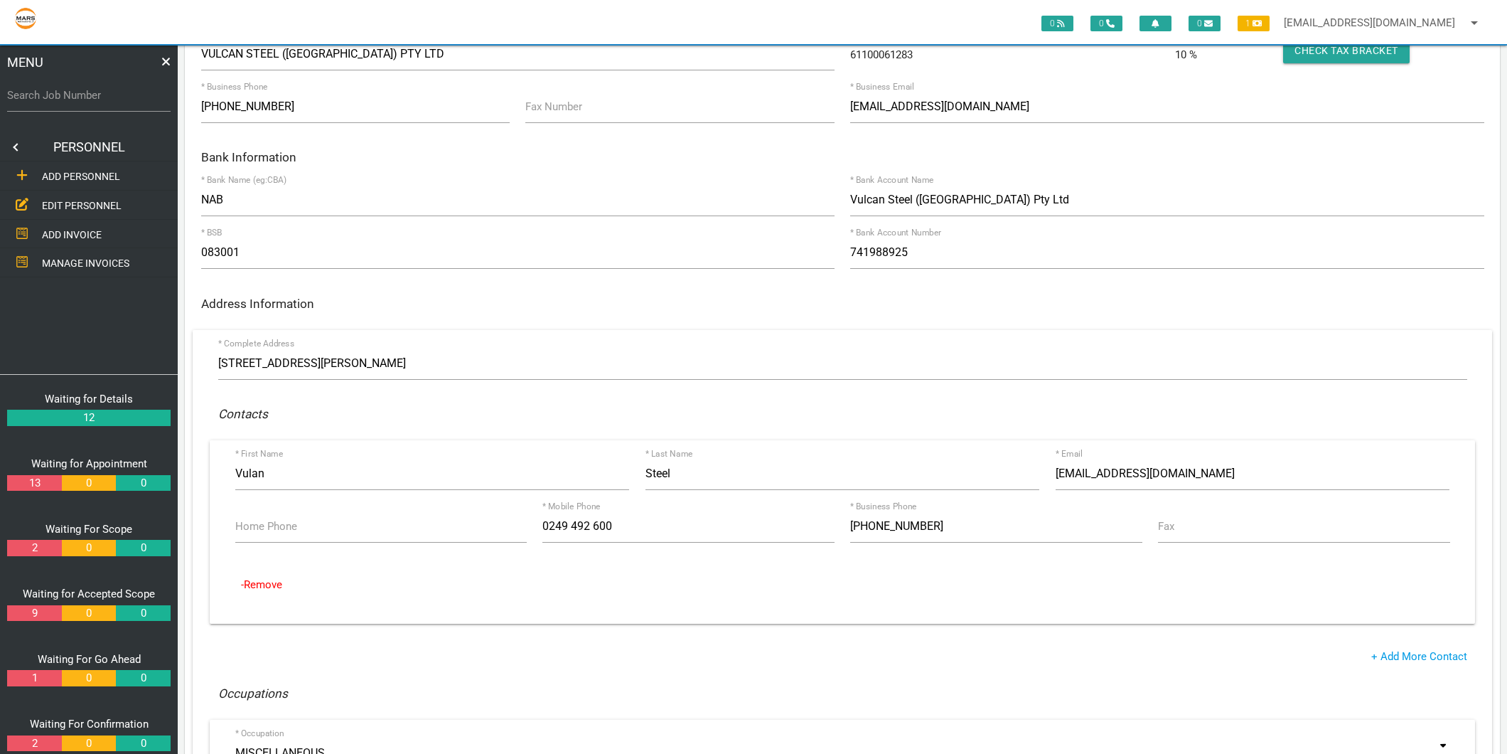
scroll to position [0, 0]
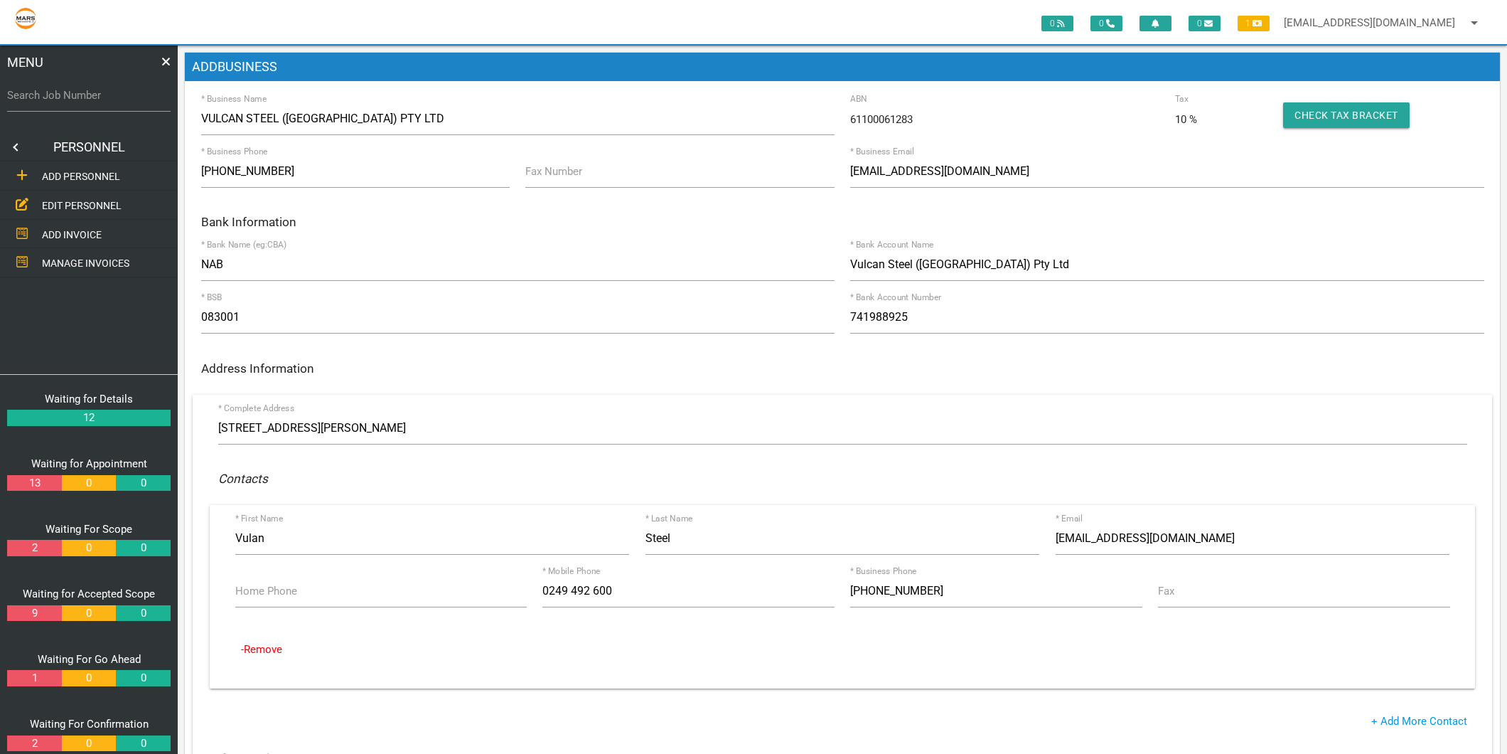
click at [669, 353] on div "Address Information" at bounding box center [842, 366] width 1299 height 26
click at [779, 91] on div "ADD BUSINESS * Business Name VULCAN STEEL (AUSTRALIA) PTY LTD 61100061283 ABN 1…" at bounding box center [842, 712] width 1315 height 1318
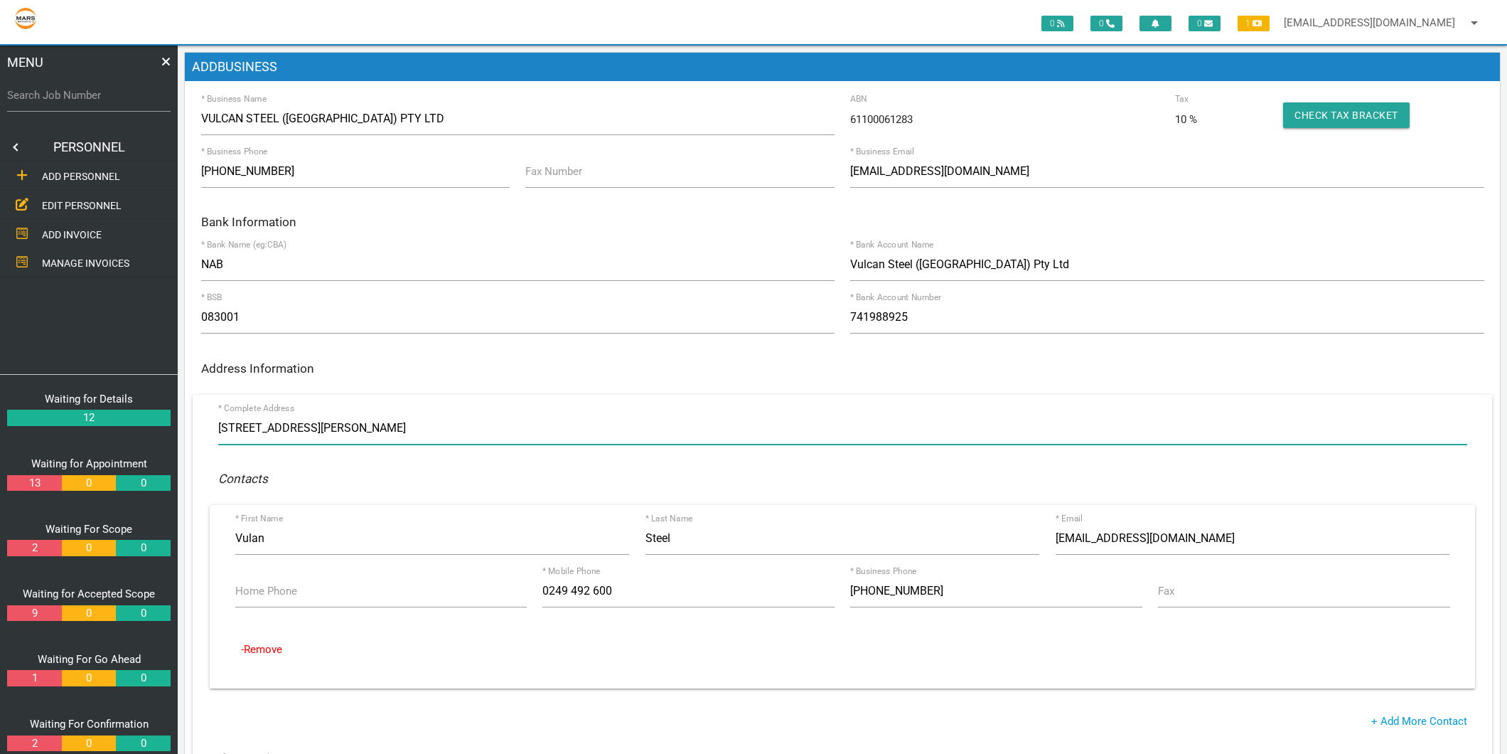
click at [508, 427] on input "6 Steel River Blvd, Mayfield West NSW 2304, Australia" at bounding box center [842, 428] width 1249 height 33
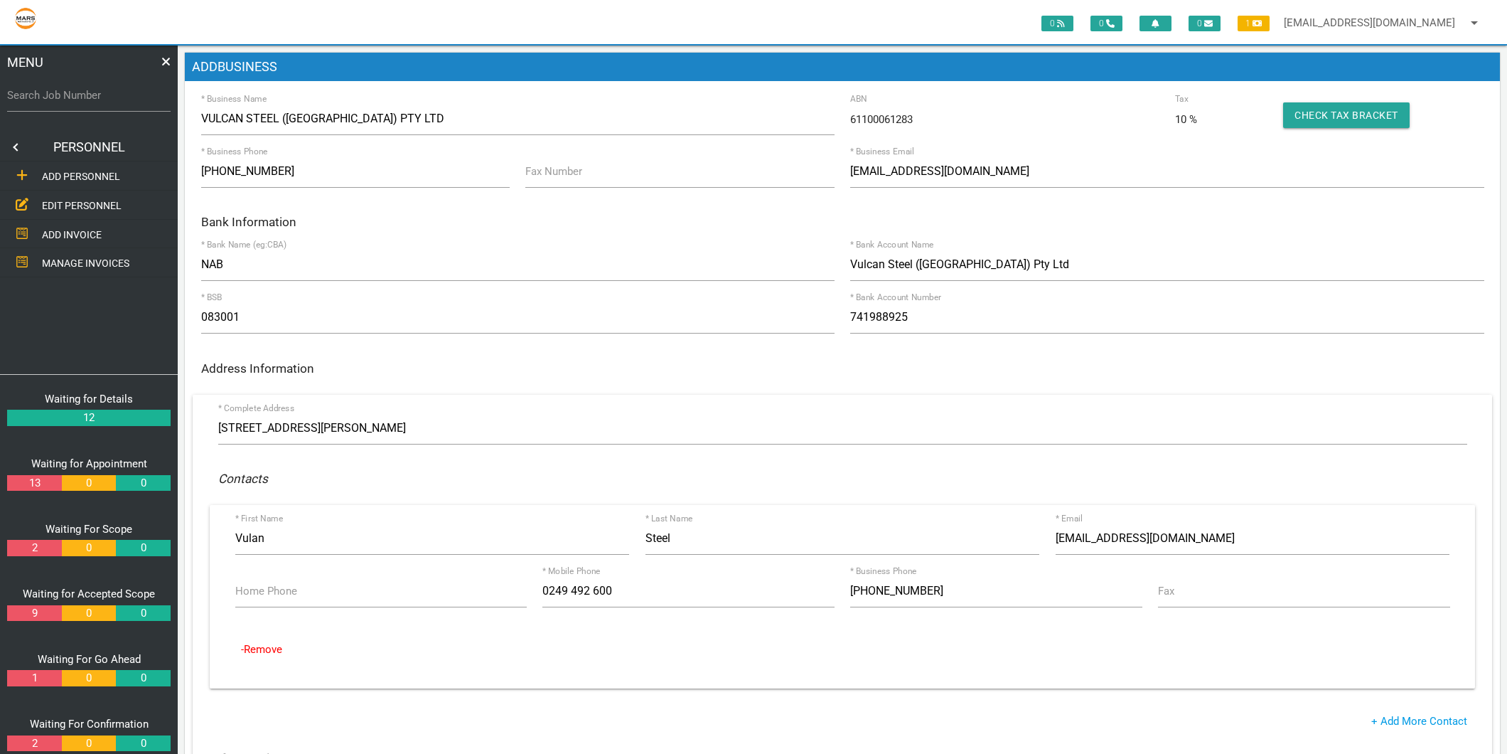
click at [816, 70] on h1 "ADD BUSINESS" at bounding box center [842, 67] width 1315 height 28
type input "(02) 4949 2600"
click at [90, 91] on label "Search Job Number" at bounding box center [88, 95] width 163 height 16
click at [90, 91] on input "Search Job Number" at bounding box center [88, 95] width 163 height 33
